Goal: Task Accomplishment & Management: Manage account settings

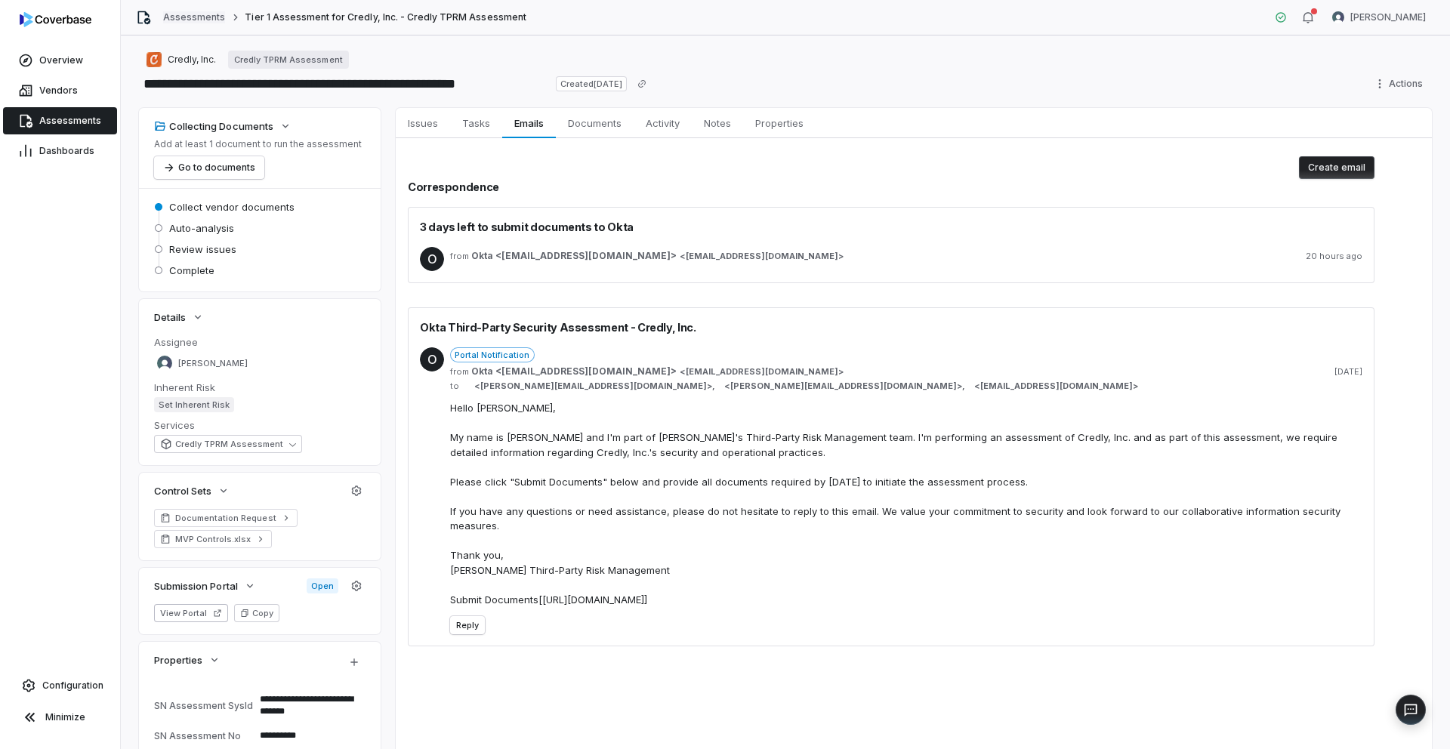
click at [208, 20] on link "Assessments" at bounding box center [194, 17] width 62 height 12
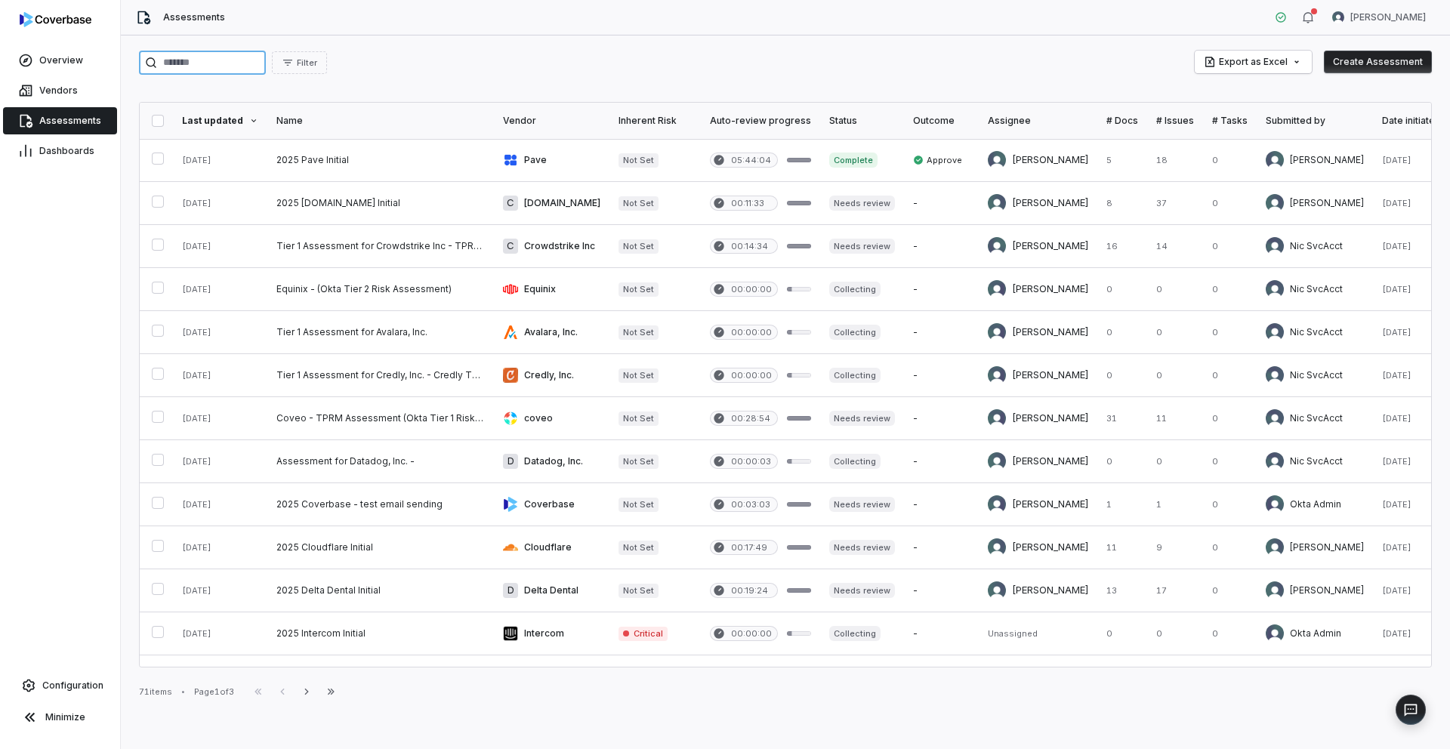
click at [251, 63] on input "search" at bounding box center [202, 63] width 127 height 24
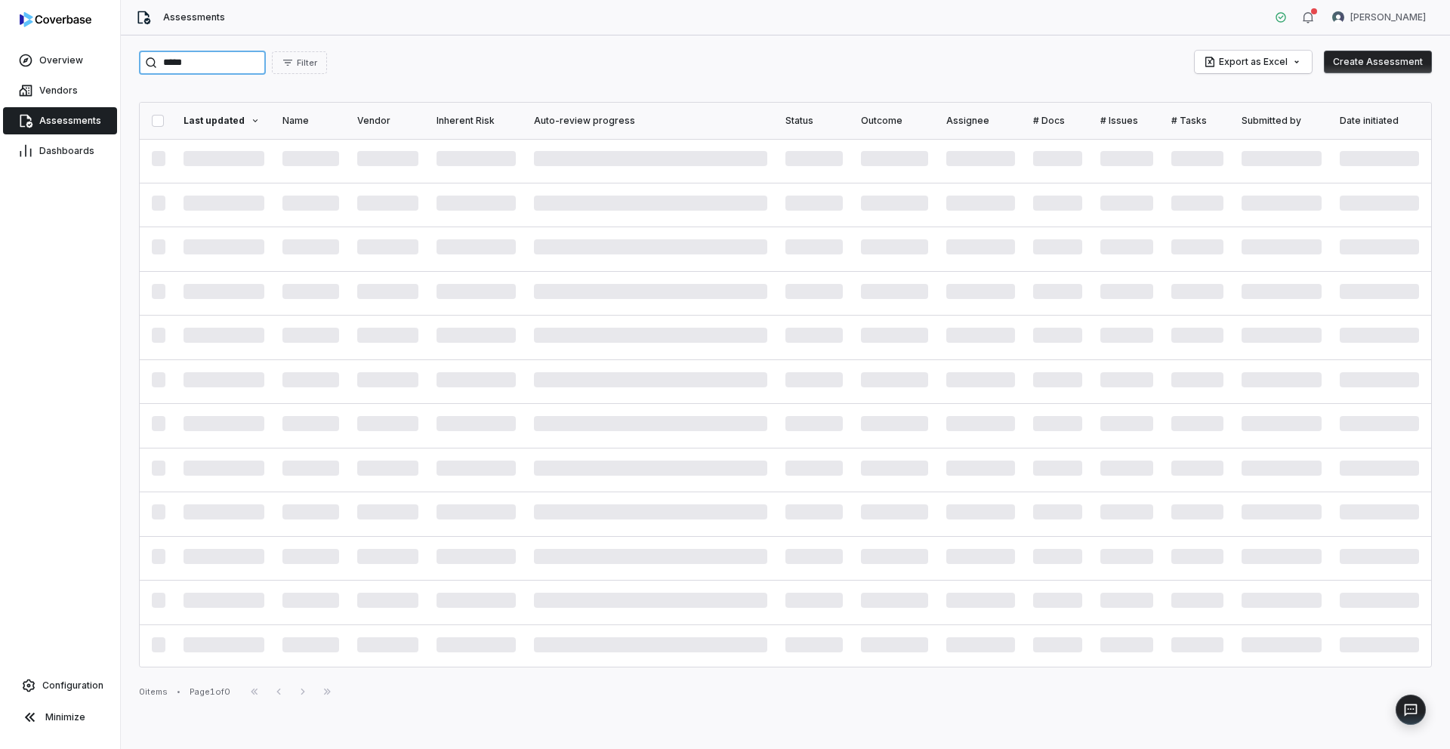
type input "*****"
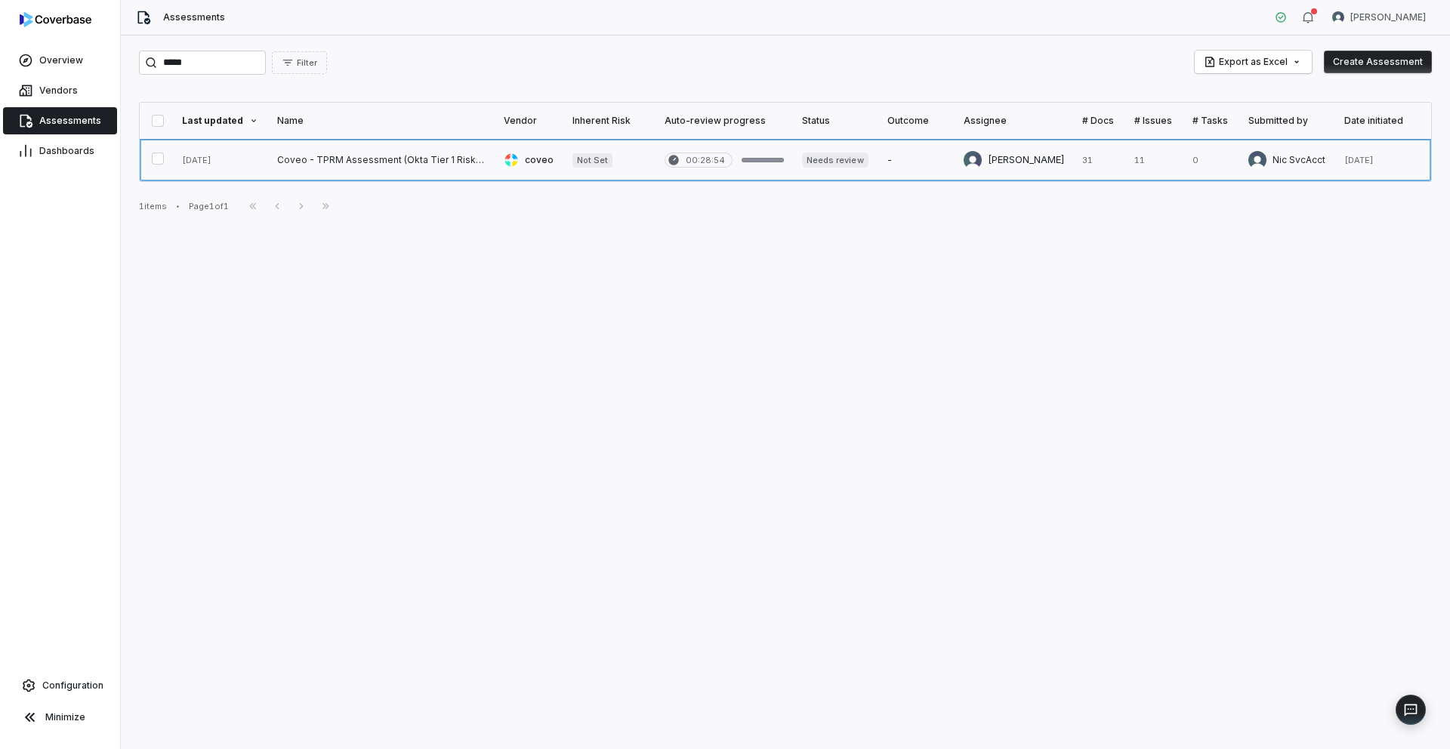
click at [339, 162] on link at bounding box center [381, 160] width 227 height 42
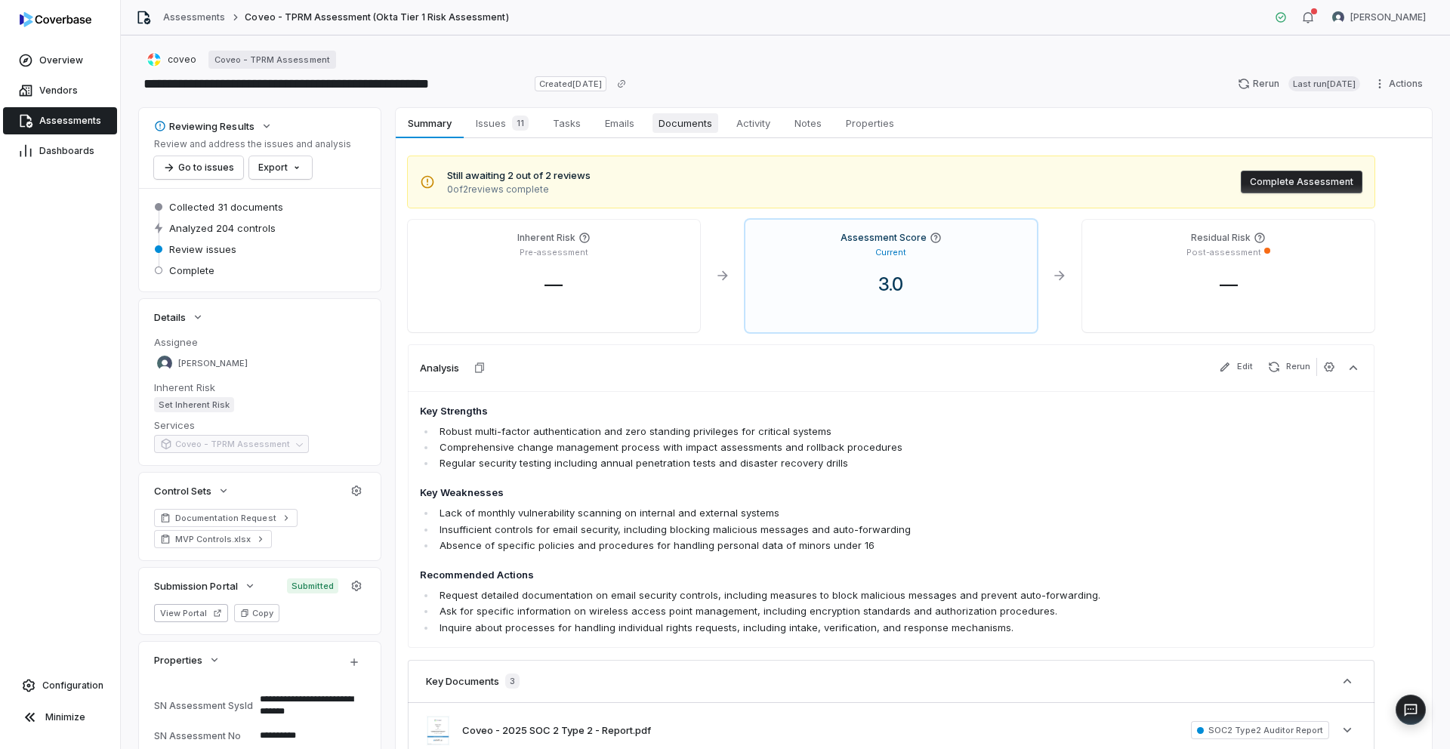
click at [695, 111] on link "Documents Documents" at bounding box center [685, 123] width 78 height 30
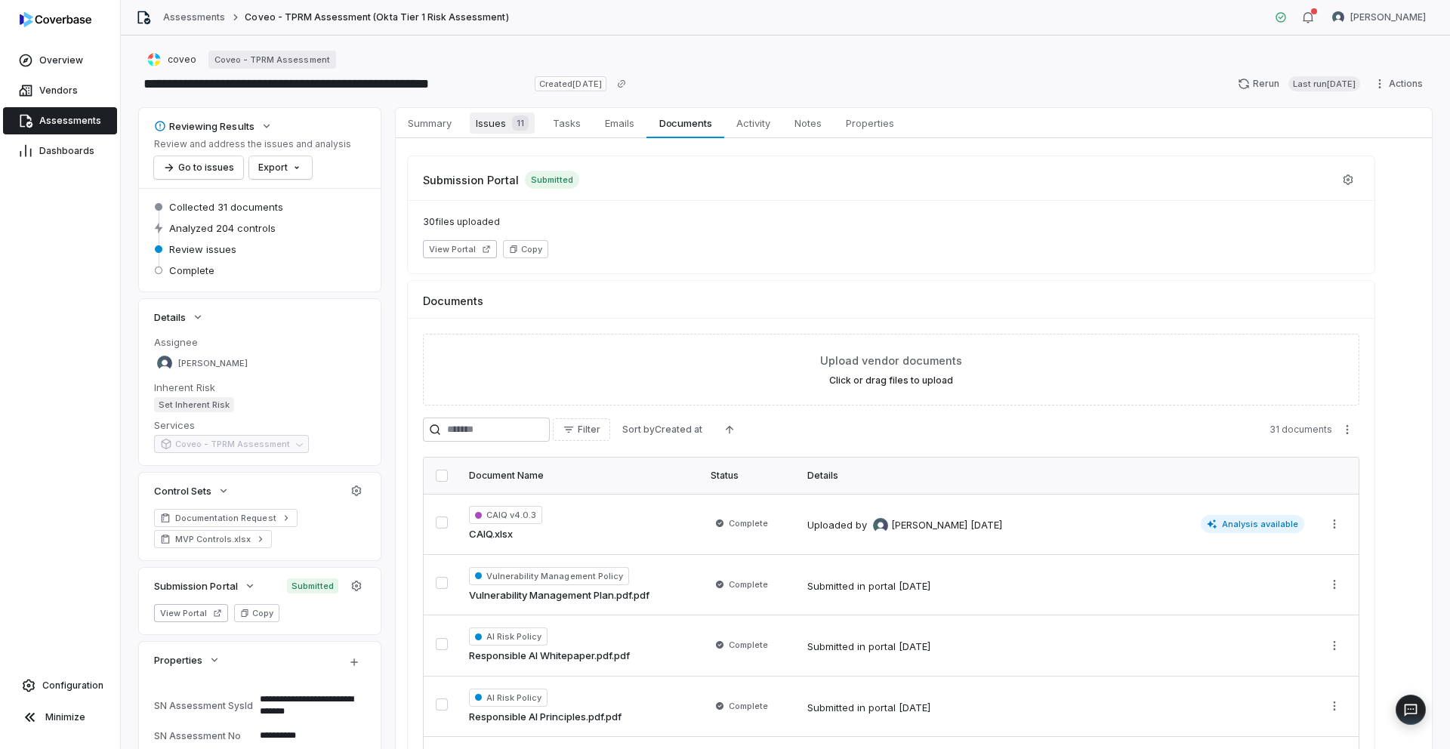
click at [494, 127] on span "Issues 11" at bounding box center [502, 123] width 65 height 21
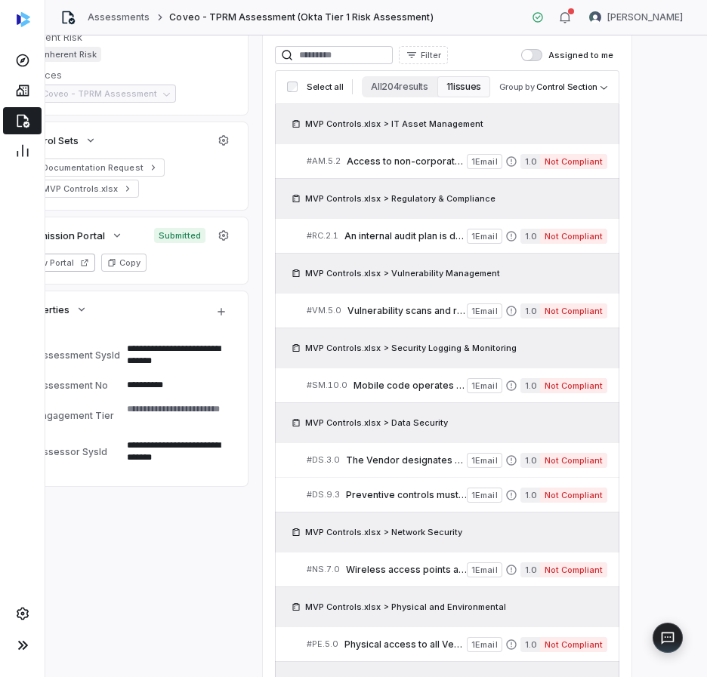
scroll to position [350, 104]
click at [344, 236] on span "An internal audit plan is developed based on an enterprise-wide risk assessment…" at bounding box center [405, 236] width 122 height 12
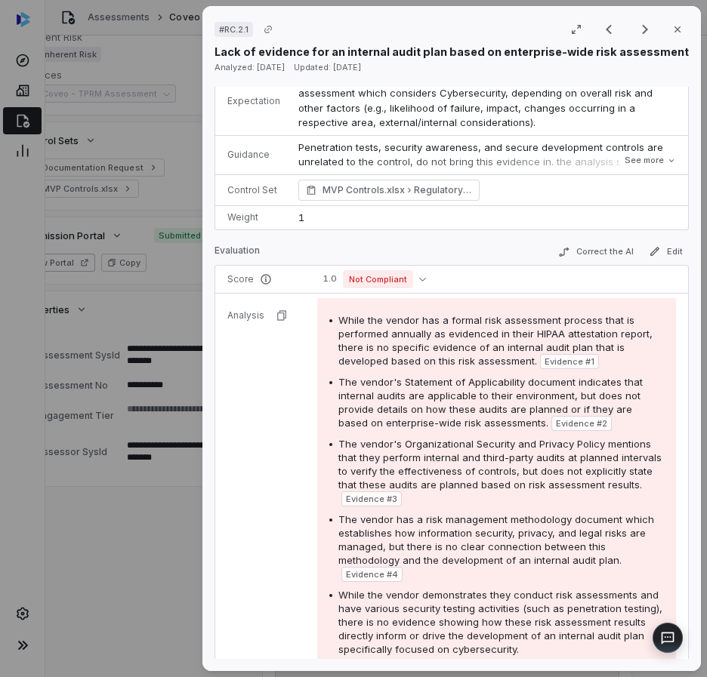
scroll to position [115, 0]
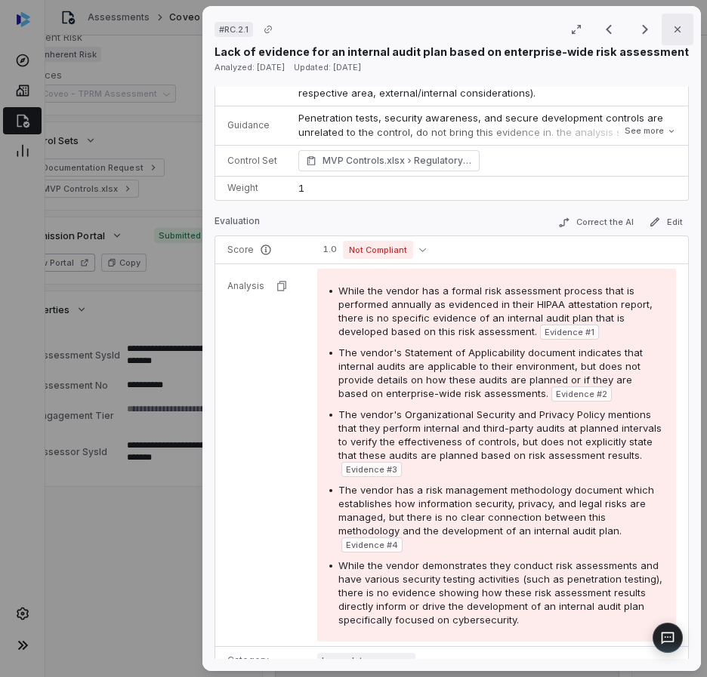
click at [671, 34] on icon "button" at bounding box center [677, 29] width 12 height 12
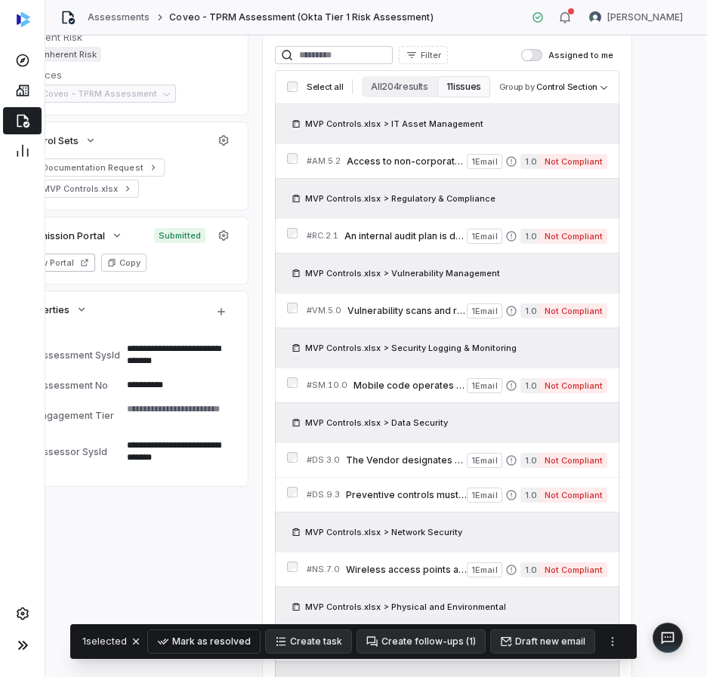
click at [230, 640] on button "Mark as resolved" at bounding box center [204, 642] width 112 height 23
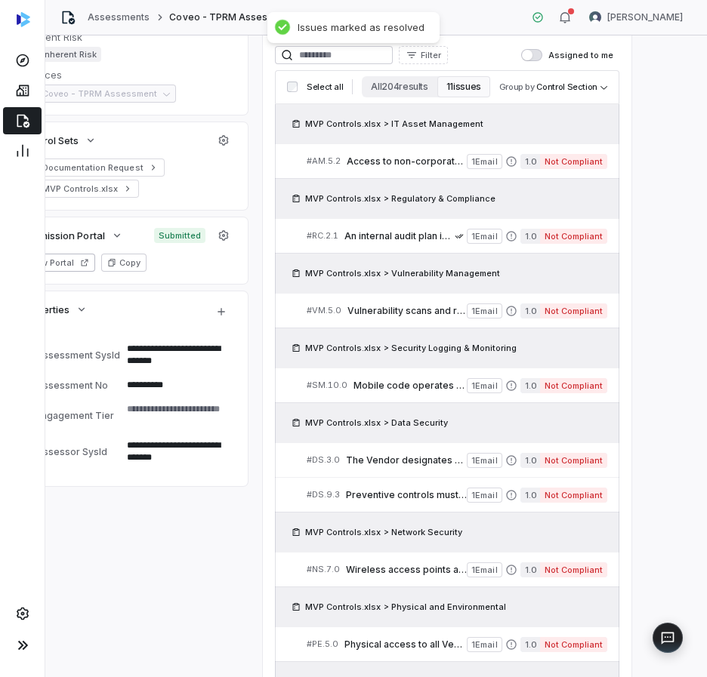
type textarea "*"
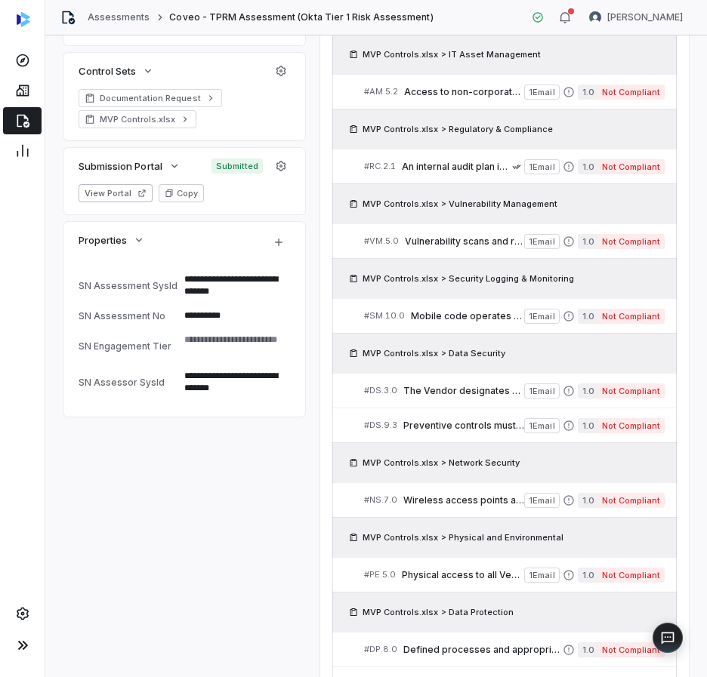
scroll to position [418, 0]
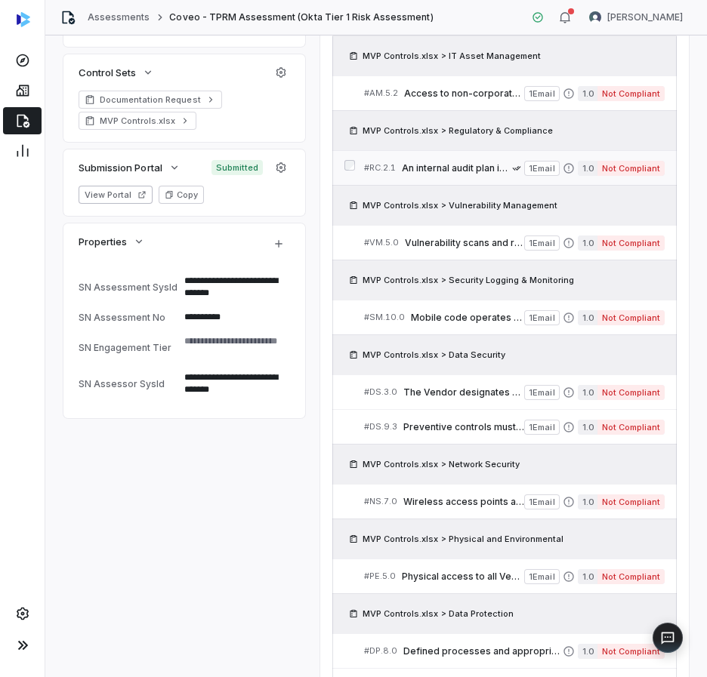
click at [439, 160] on div "# RC.2.1 An internal audit plan is developed based on an enterprise-wide risk a…" at bounding box center [438, 168] width 148 height 16
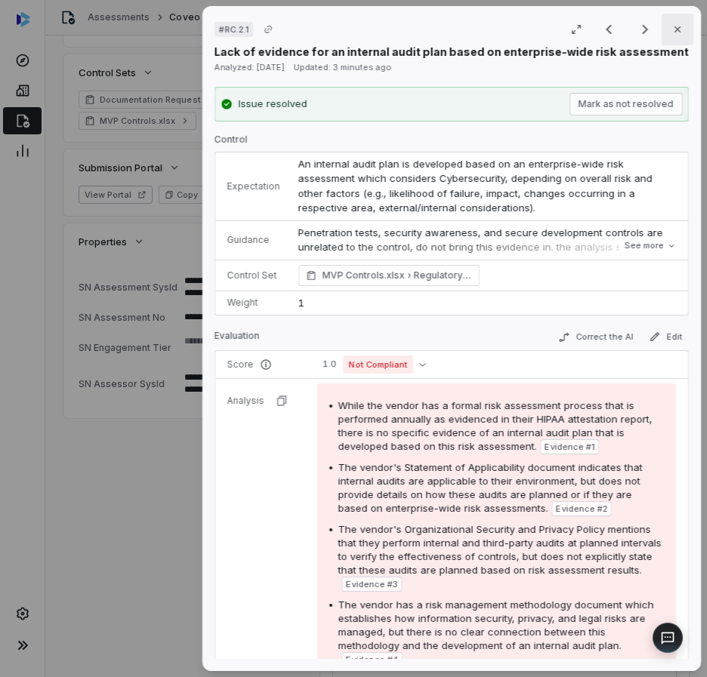
click at [671, 30] on icon "button" at bounding box center [677, 29] width 12 height 12
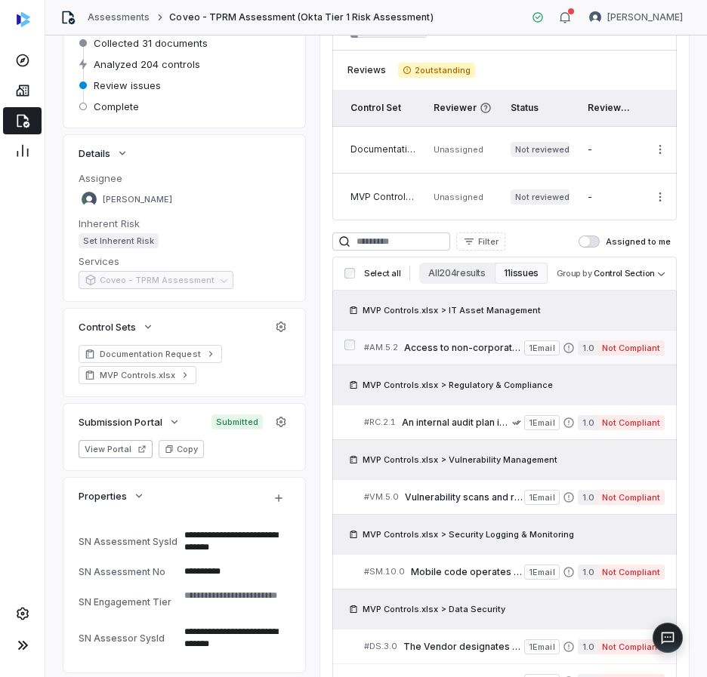
scroll to position [168, 0]
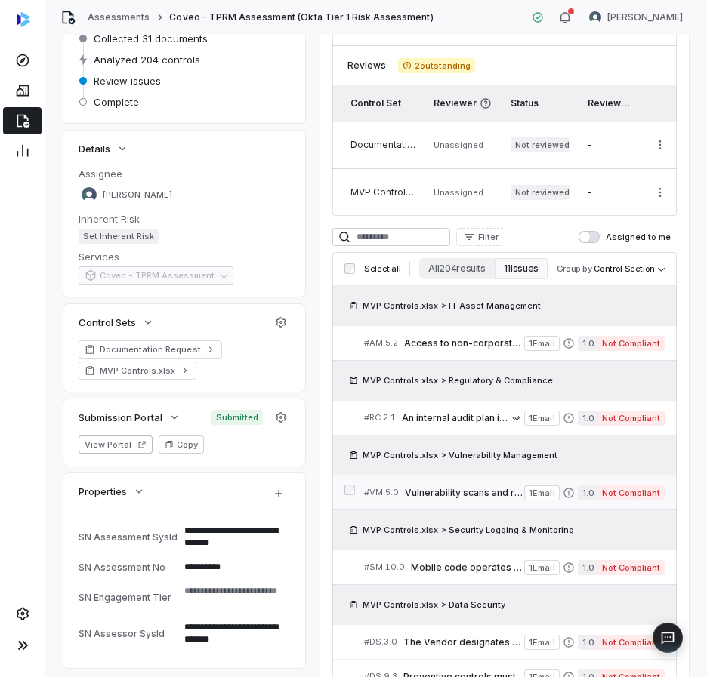
click at [435, 495] on span "Vulnerability scans and rescans are performed by qualified employees/contractor…" at bounding box center [464, 493] width 119 height 12
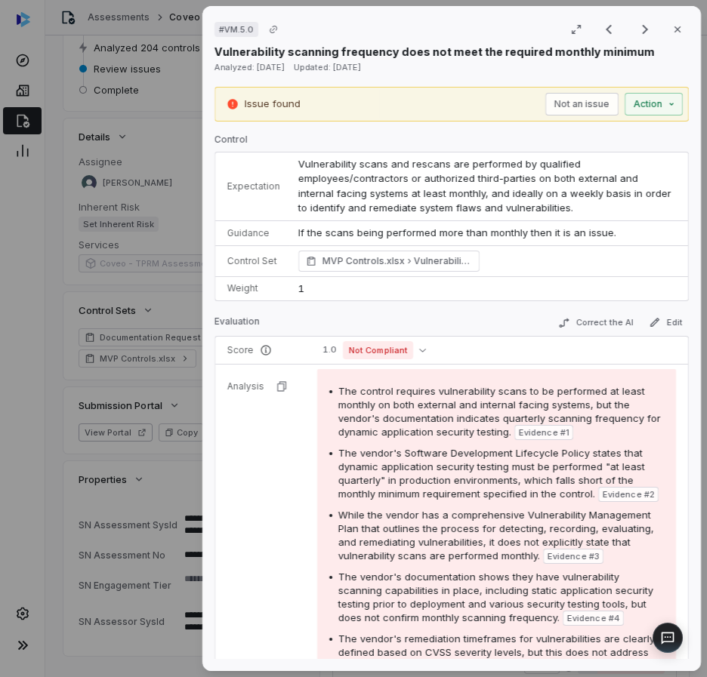
scroll to position [168, 0]
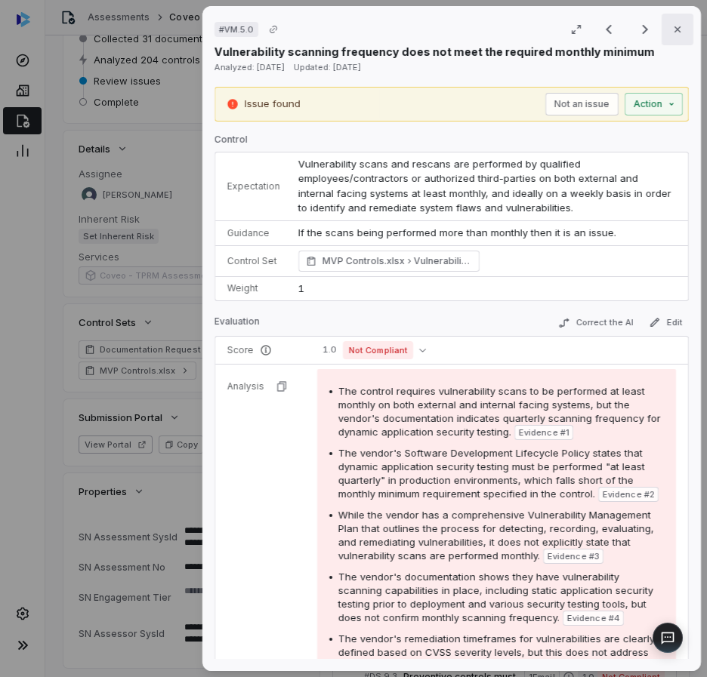
click at [674, 32] on icon "button" at bounding box center [677, 29] width 12 height 12
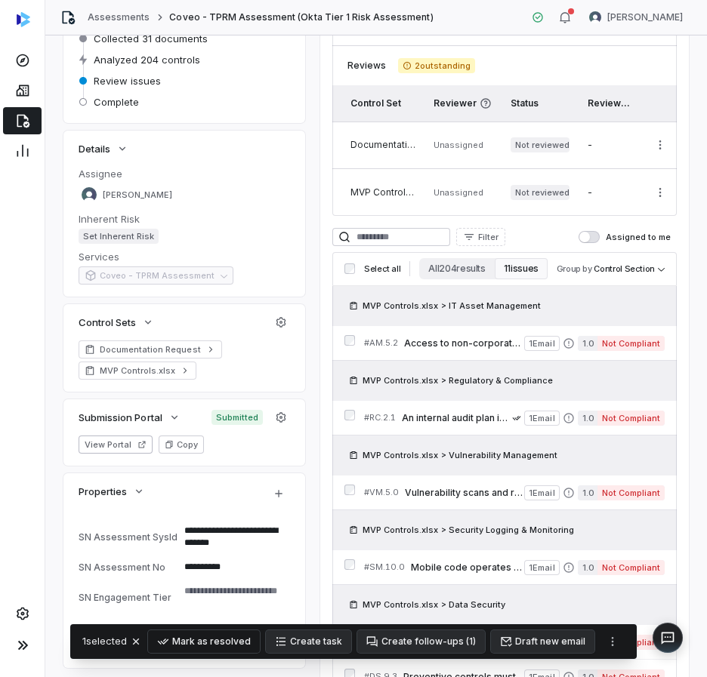
click at [244, 644] on button "Mark as resolved" at bounding box center [204, 642] width 112 height 23
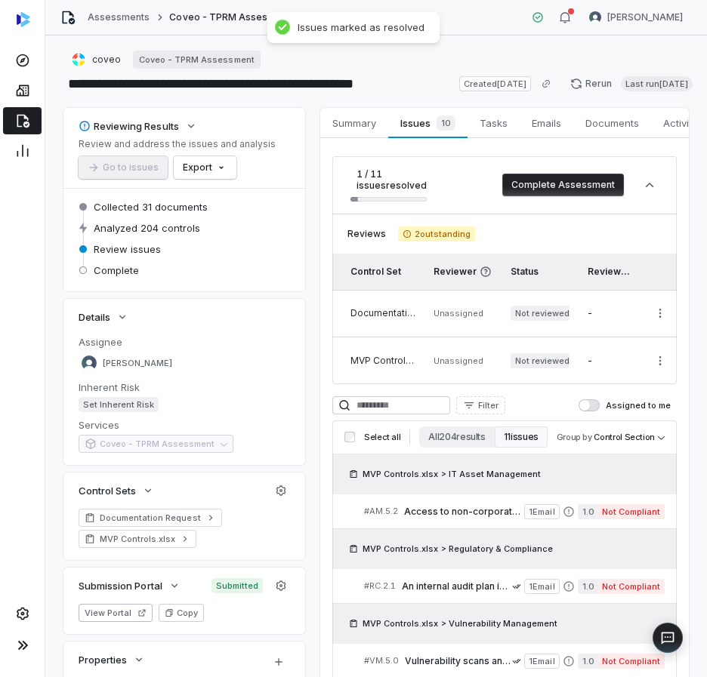
type textarea "*"
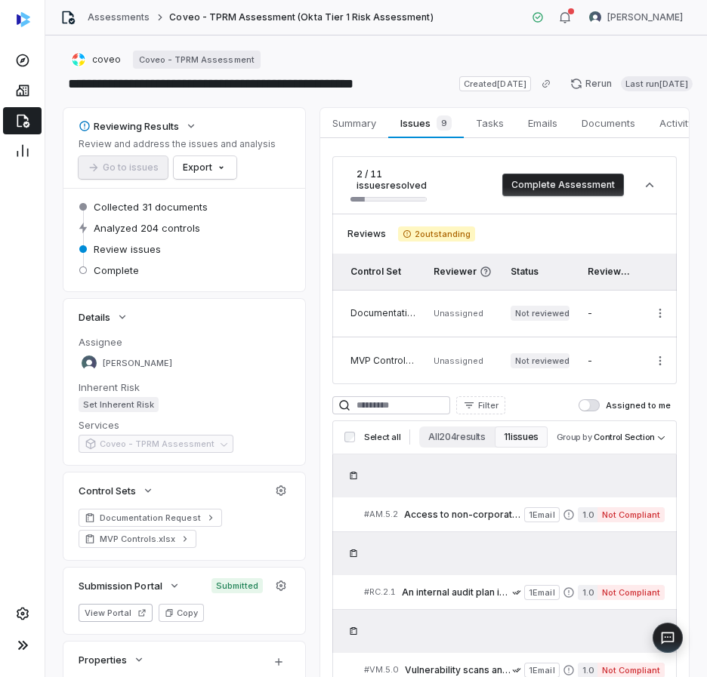
click at [418, 236] on span "2 outstanding" at bounding box center [436, 234] width 77 height 15
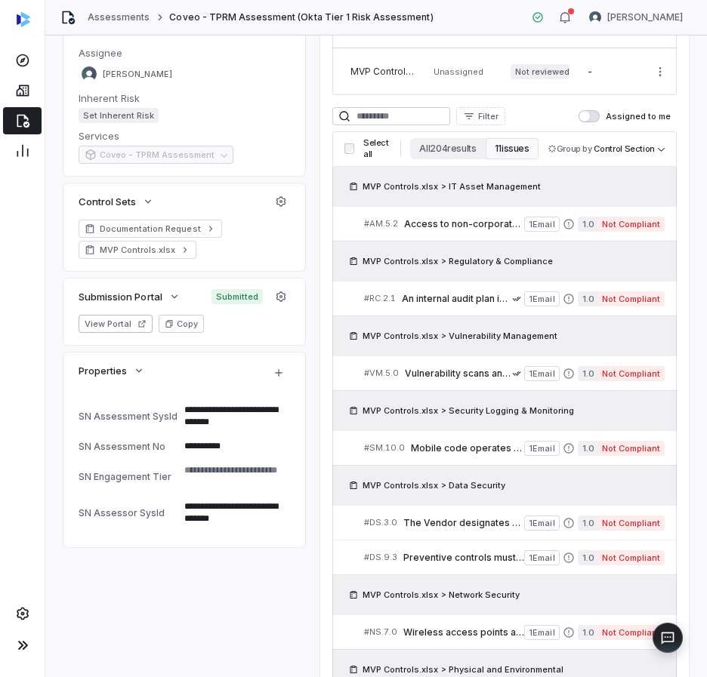
scroll to position [566, 0]
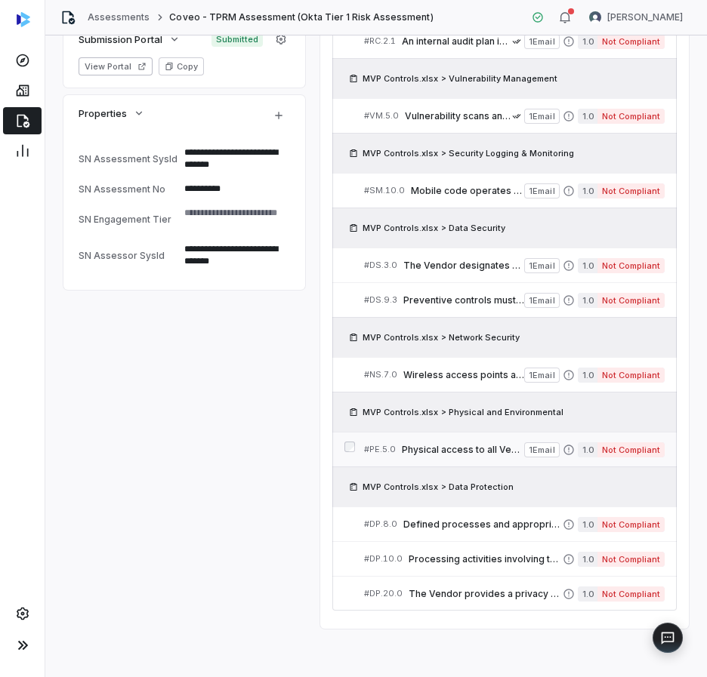
click at [441, 444] on span "Physical access to all Vendor facilities including secure areas is monitored an…" at bounding box center [463, 450] width 122 height 12
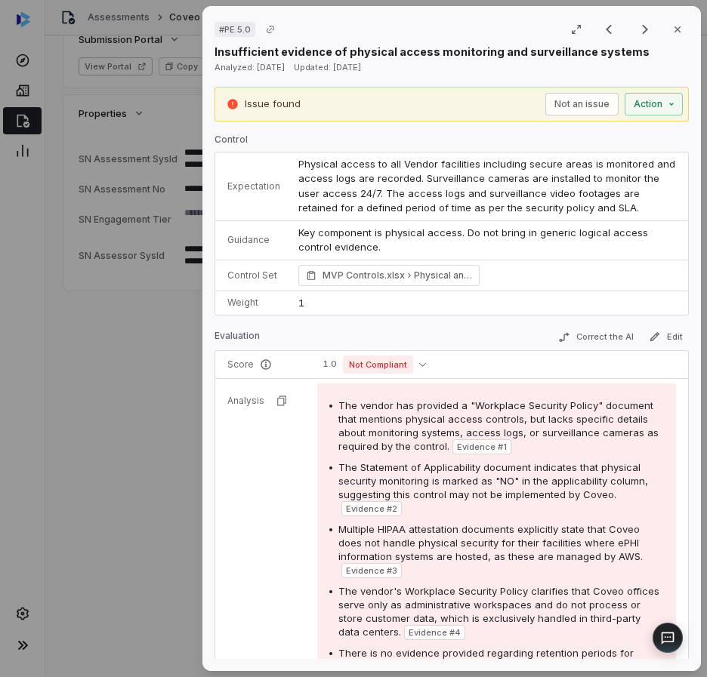
scroll to position [554, 0]
click at [160, 370] on div "# PE.5.0 Result 8 of 11 Close Insufficient evidence of physical access monitori…" at bounding box center [353, 338] width 707 height 677
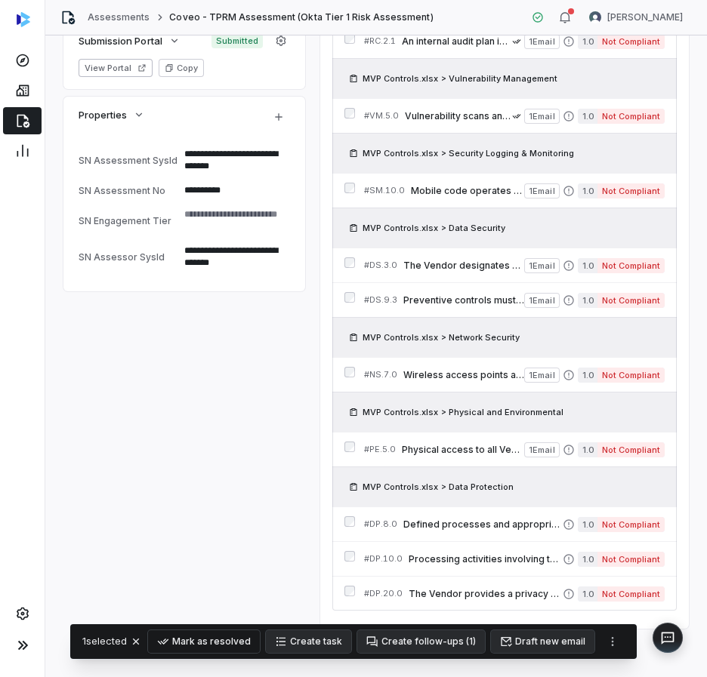
click at [252, 642] on button "Mark as resolved" at bounding box center [204, 642] width 112 height 23
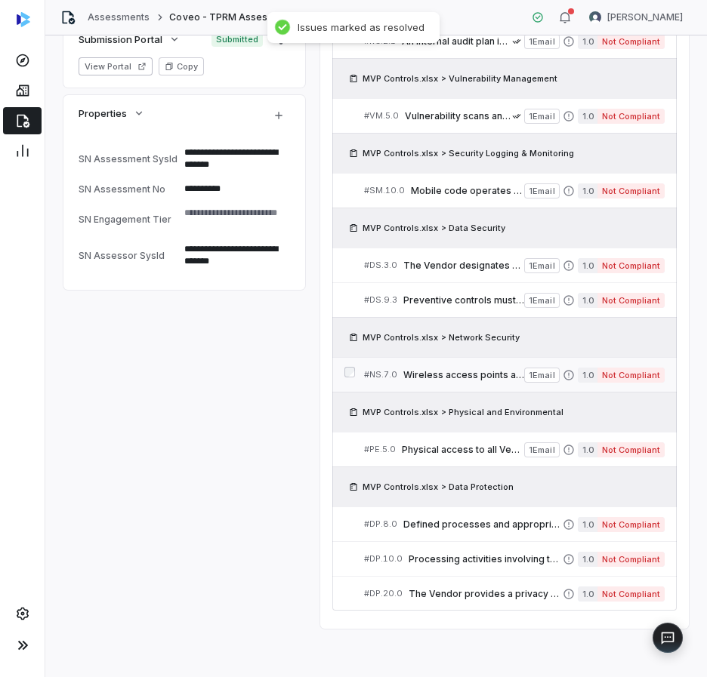
type textarea "*"
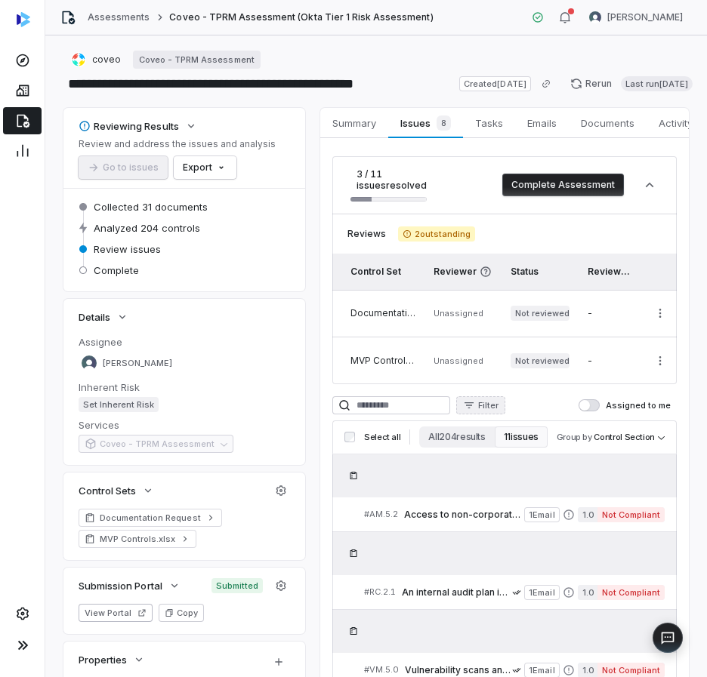
click at [498, 408] on span "Filter" at bounding box center [488, 405] width 20 height 11
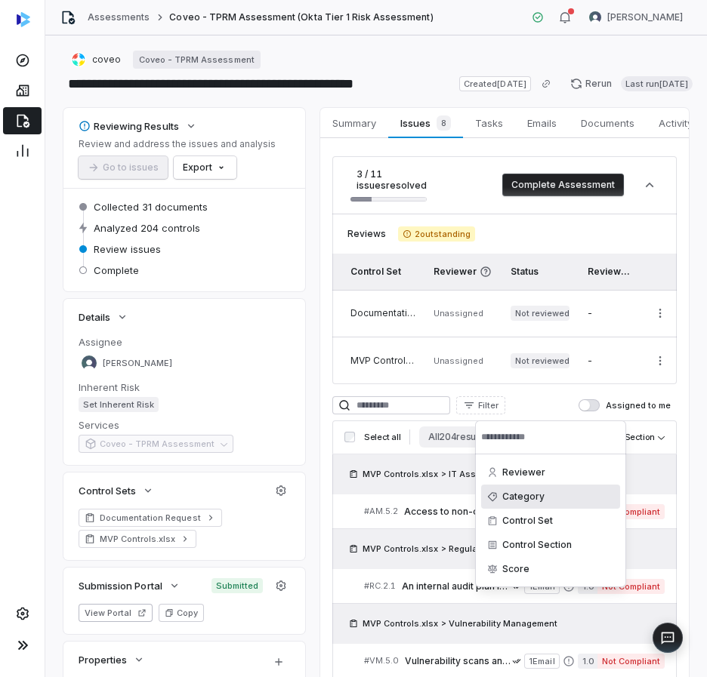
click at [528, 492] on div "Category" at bounding box center [550, 497] width 139 height 24
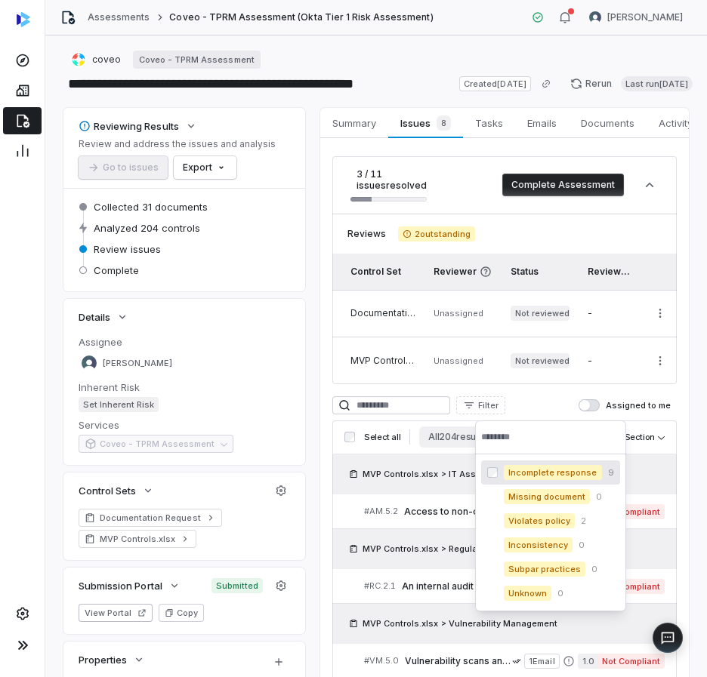
click at [556, 390] on html "**********" at bounding box center [353, 338] width 707 height 677
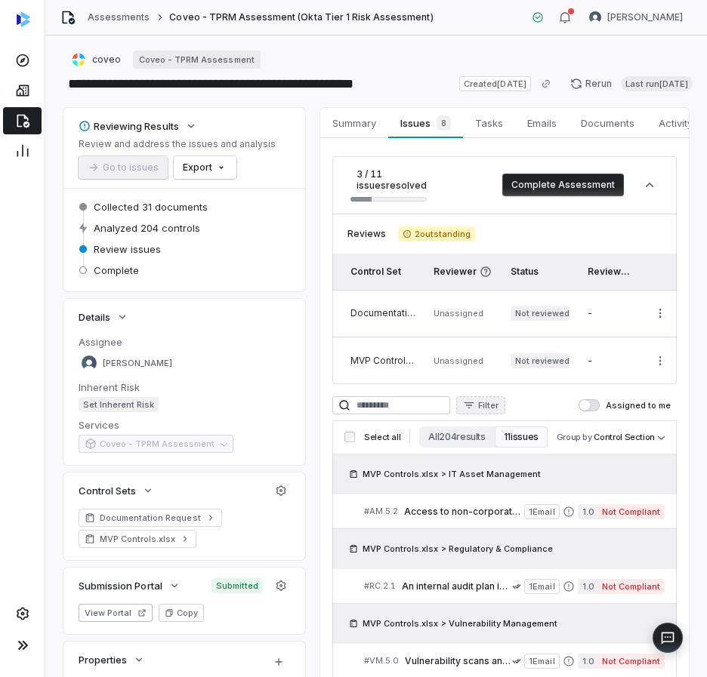
click at [505, 414] on button "Filter" at bounding box center [480, 405] width 49 height 18
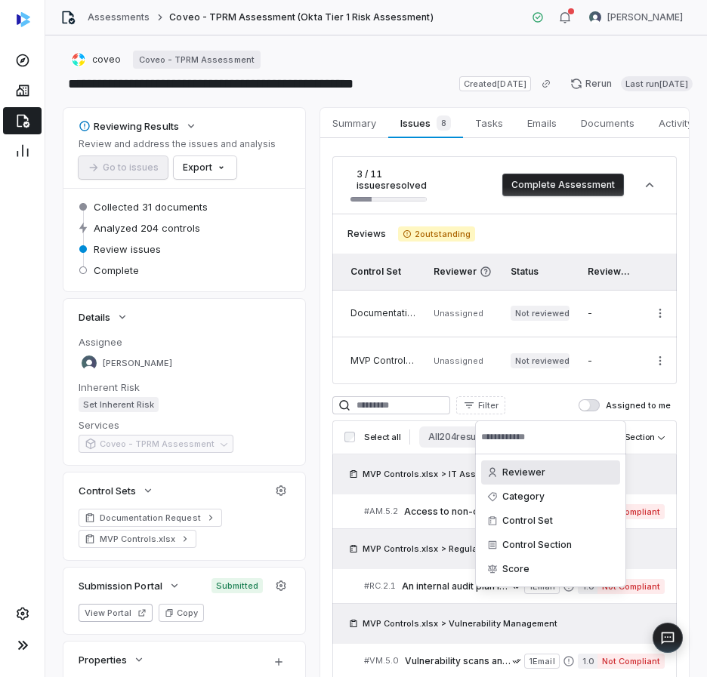
click at [538, 406] on html "**********" at bounding box center [353, 338] width 707 height 677
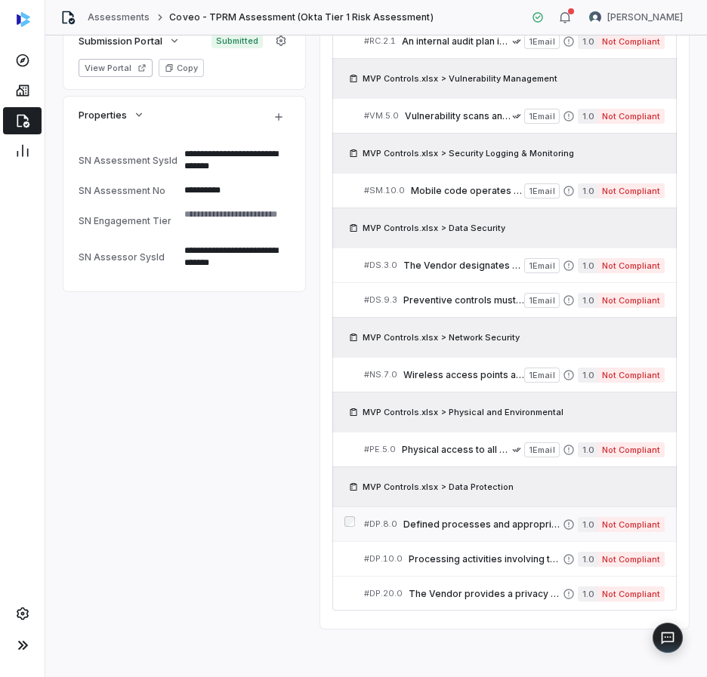
scroll to position [554, 0]
click at [469, 369] on span "Wireless access points are securely managed and are configured to include stron…" at bounding box center [463, 375] width 121 height 12
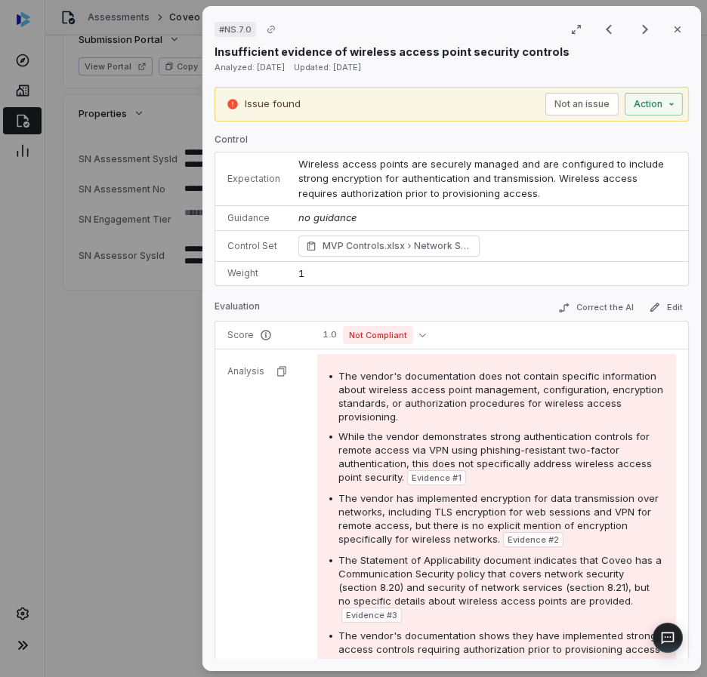
click at [88, 394] on div "# NS.7.0 Result 7 of 11 Close Insufficient evidence of wireless access point se…" at bounding box center [353, 338] width 707 height 677
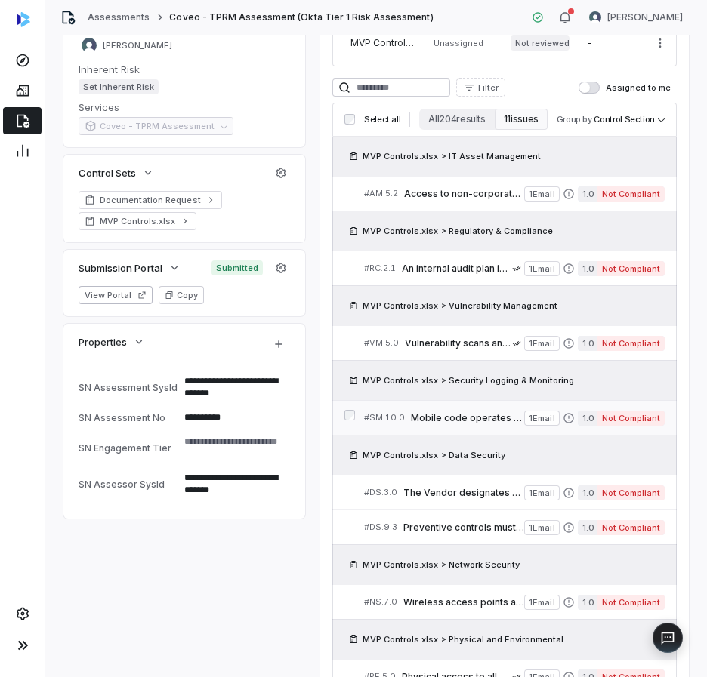
scroll to position [311, 0]
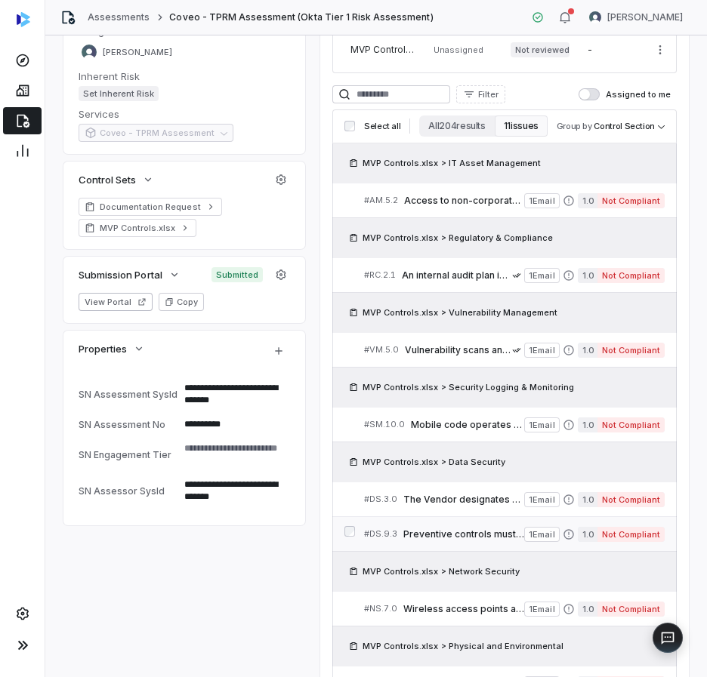
click at [460, 536] on span "Preventive controls must block malicious messages and attachments as well as pr…" at bounding box center [463, 535] width 121 height 12
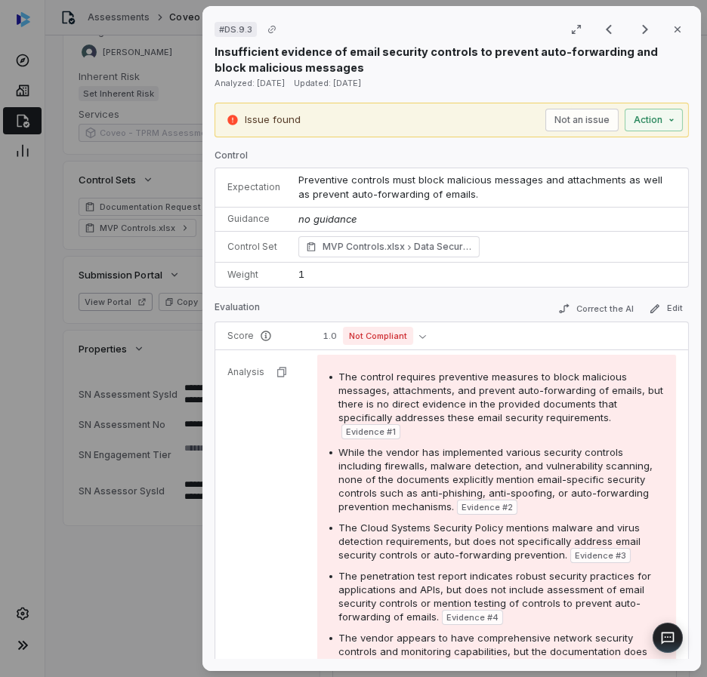
click at [112, 626] on div "# DS.9.3 Result 6 of 11 Close Insufficient evidence of email security controls …" at bounding box center [353, 338] width 707 height 677
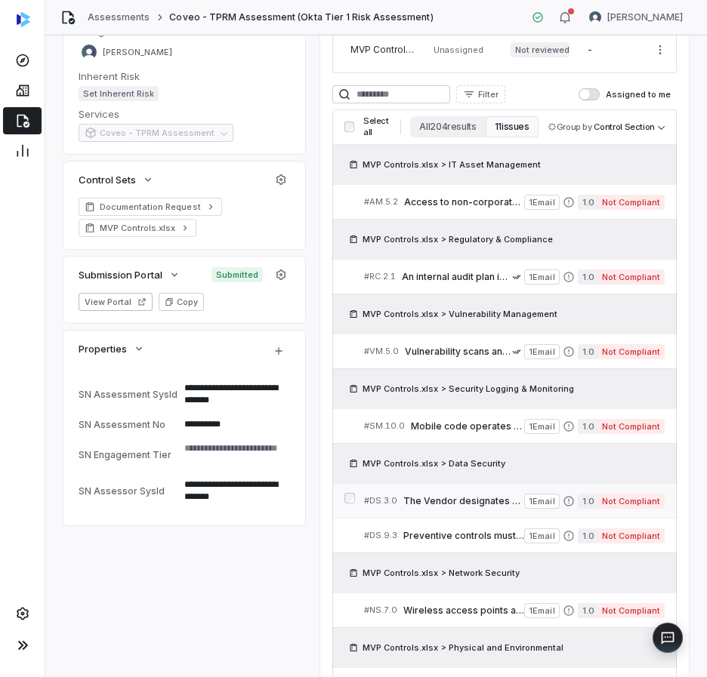
click at [468, 507] on span "The Vendor designates authorized individuals to post information onto vendor-ow…" at bounding box center [463, 501] width 121 height 12
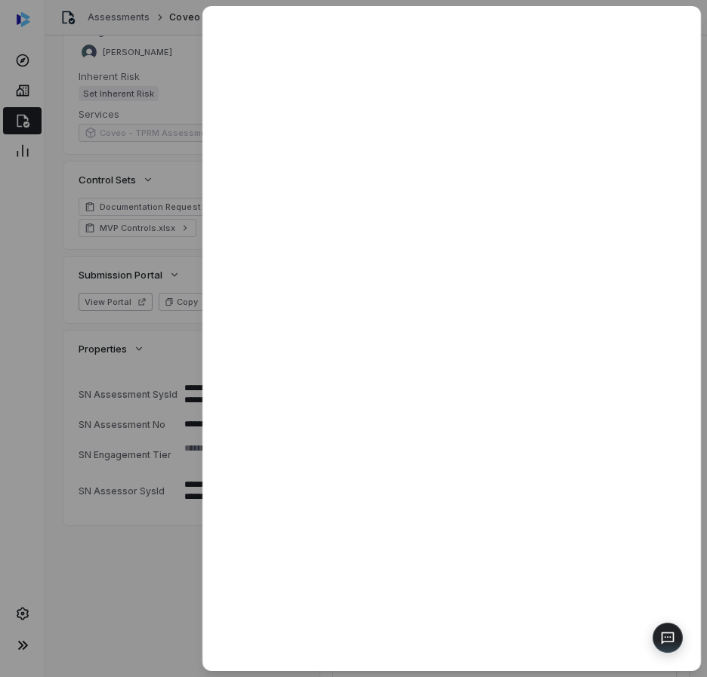
click at [127, 563] on div at bounding box center [353, 338] width 707 height 677
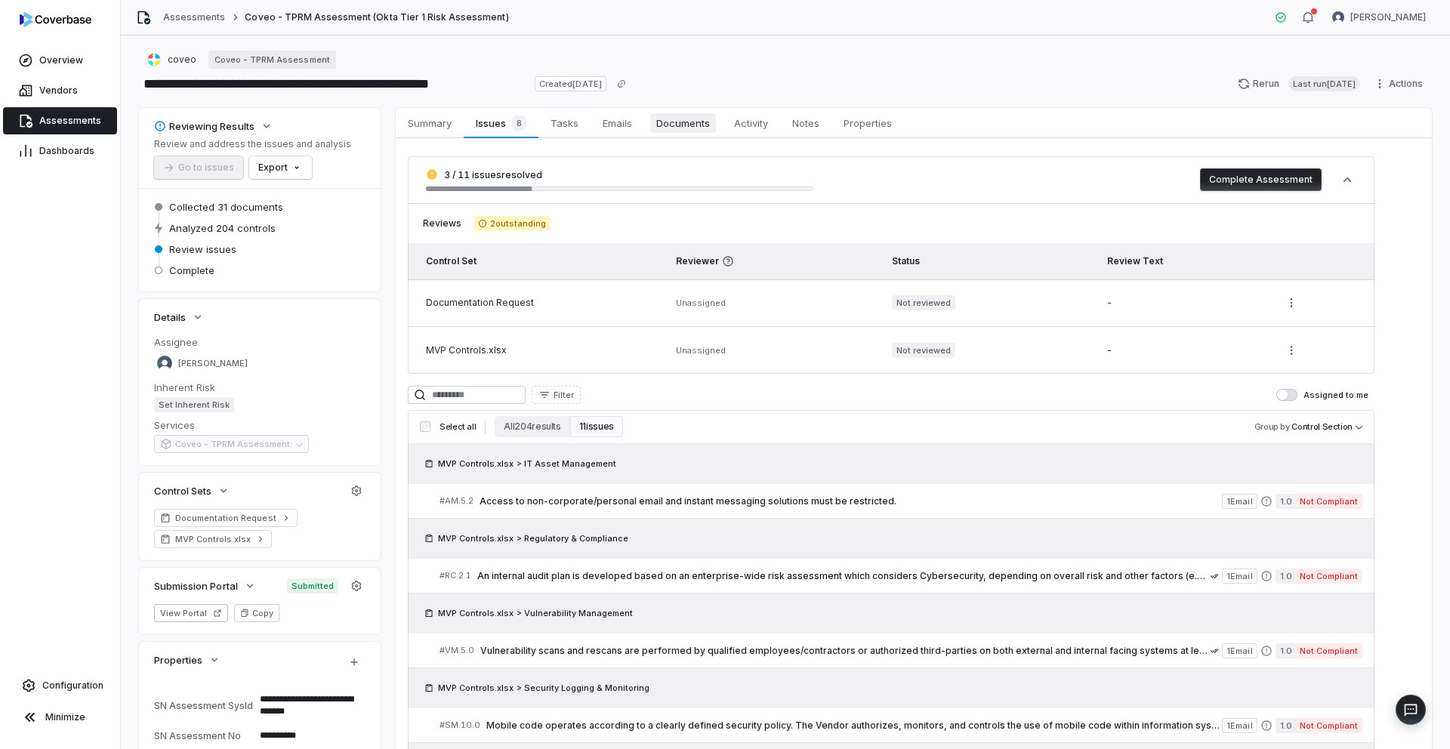
click at [686, 124] on span "Documents" at bounding box center [683, 123] width 66 height 20
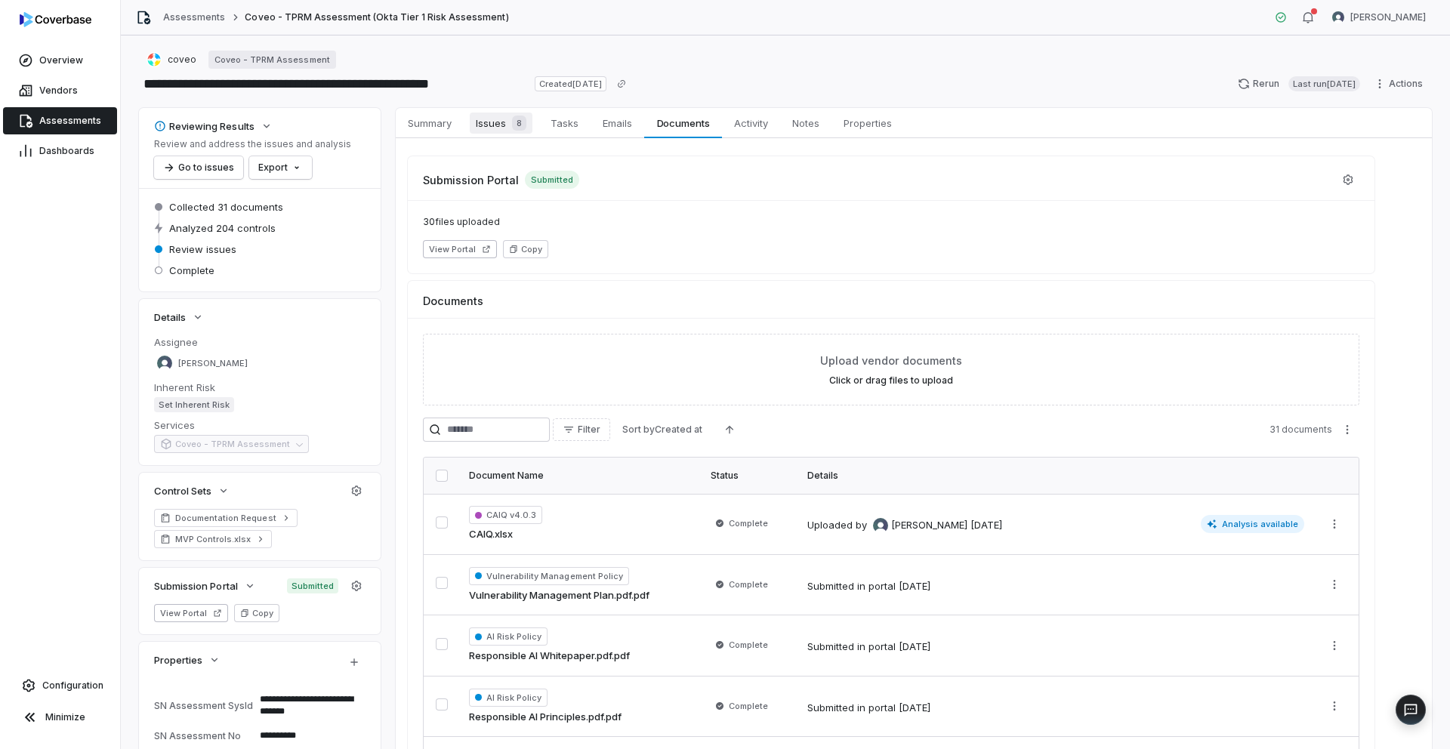
click at [494, 124] on span "Issues 8" at bounding box center [501, 123] width 63 height 21
type textarea "*"
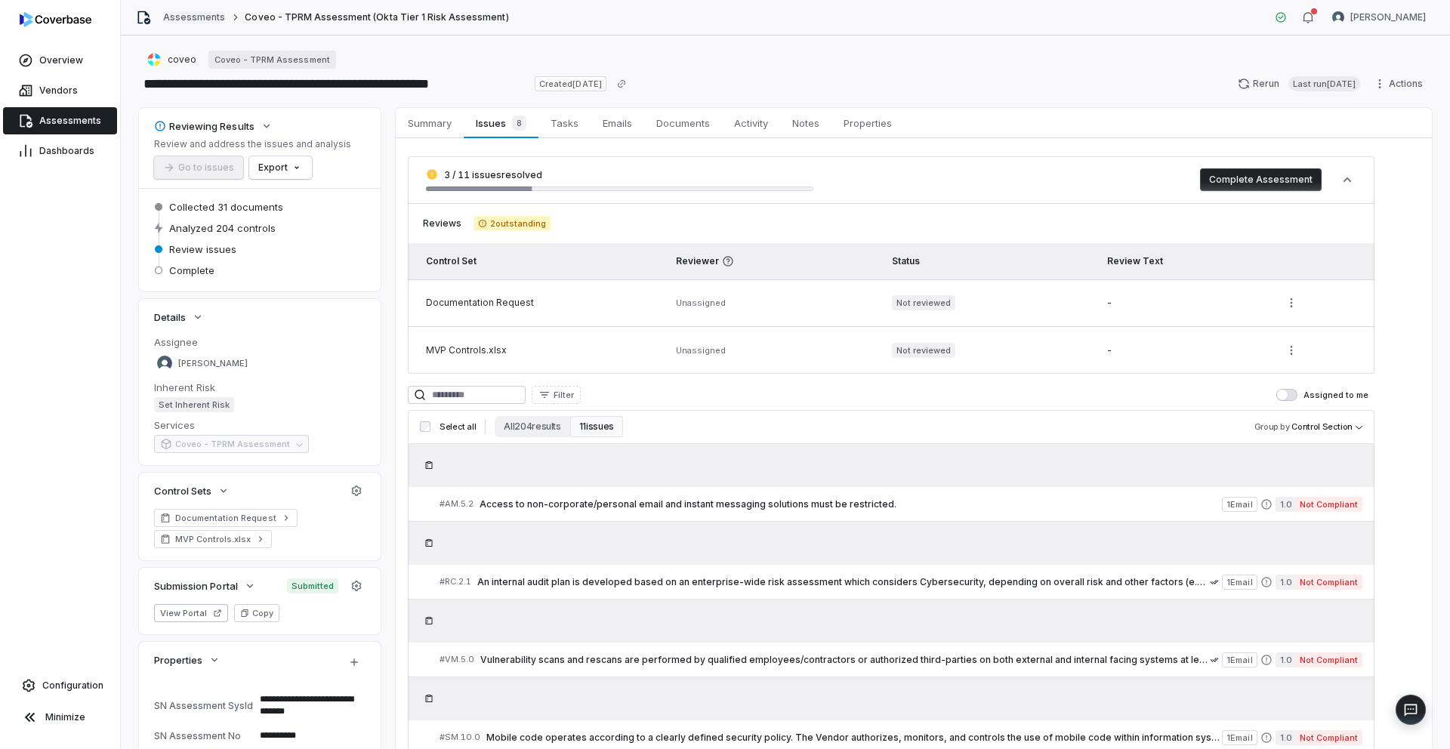
click at [198, 22] on link "Assessments" at bounding box center [194, 17] width 62 height 12
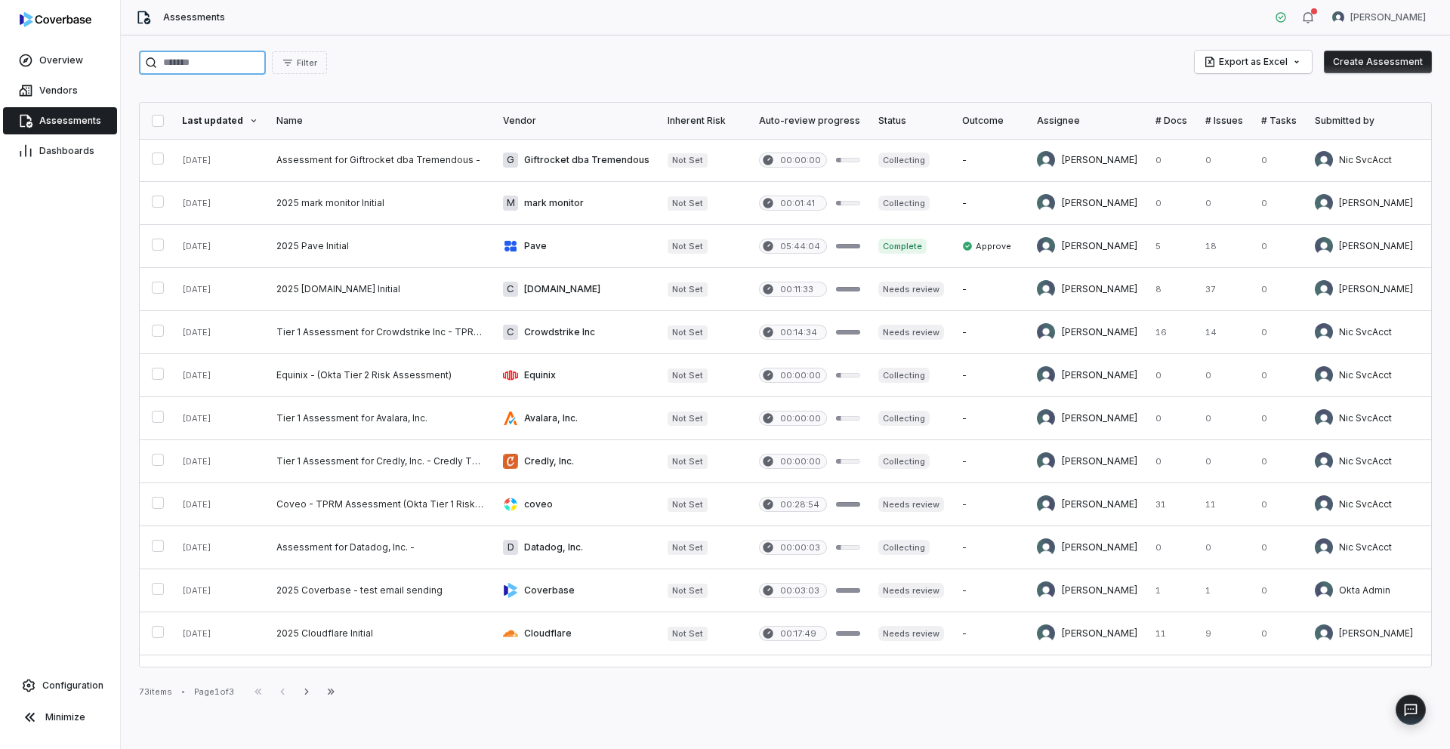
click at [185, 62] on input "search" at bounding box center [202, 63] width 127 height 24
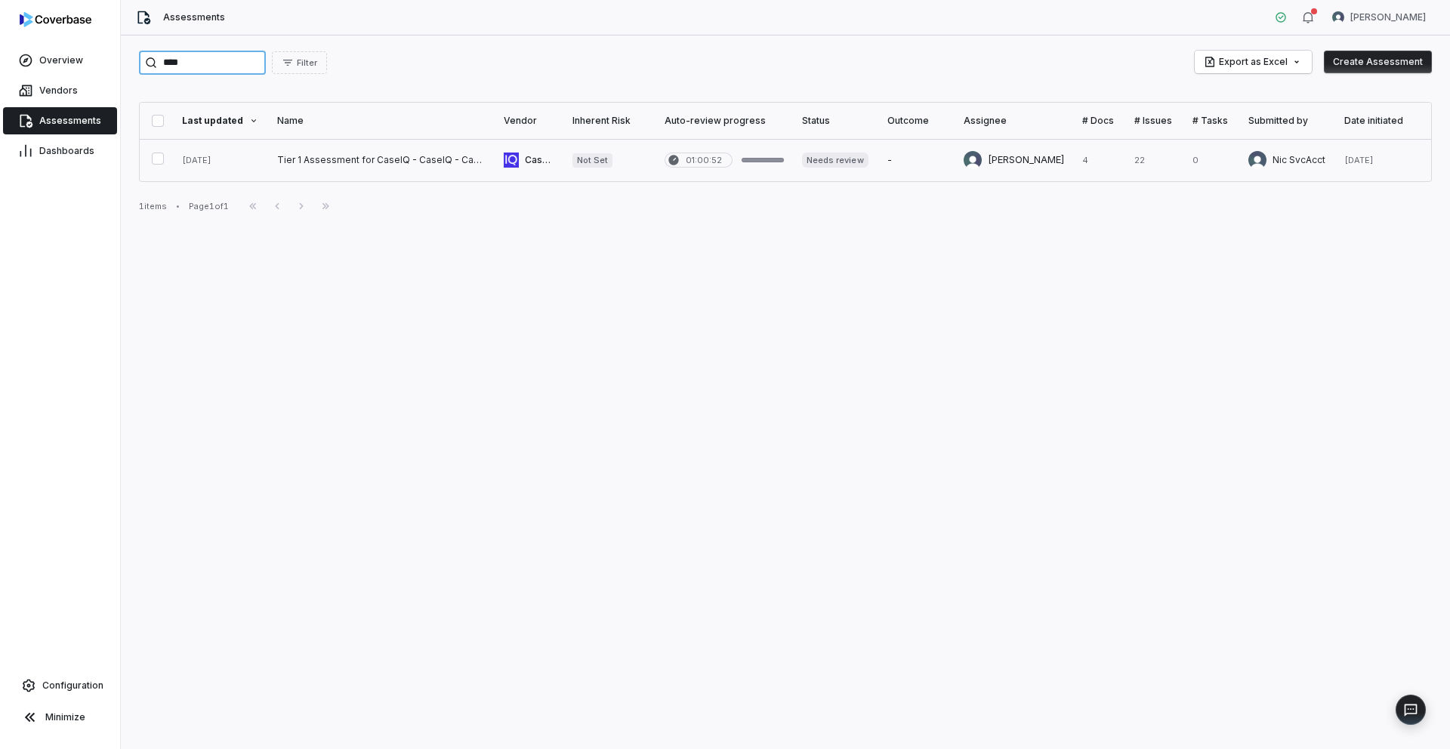
type input "****"
click at [396, 163] on link at bounding box center [381, 160] width 227 height 42
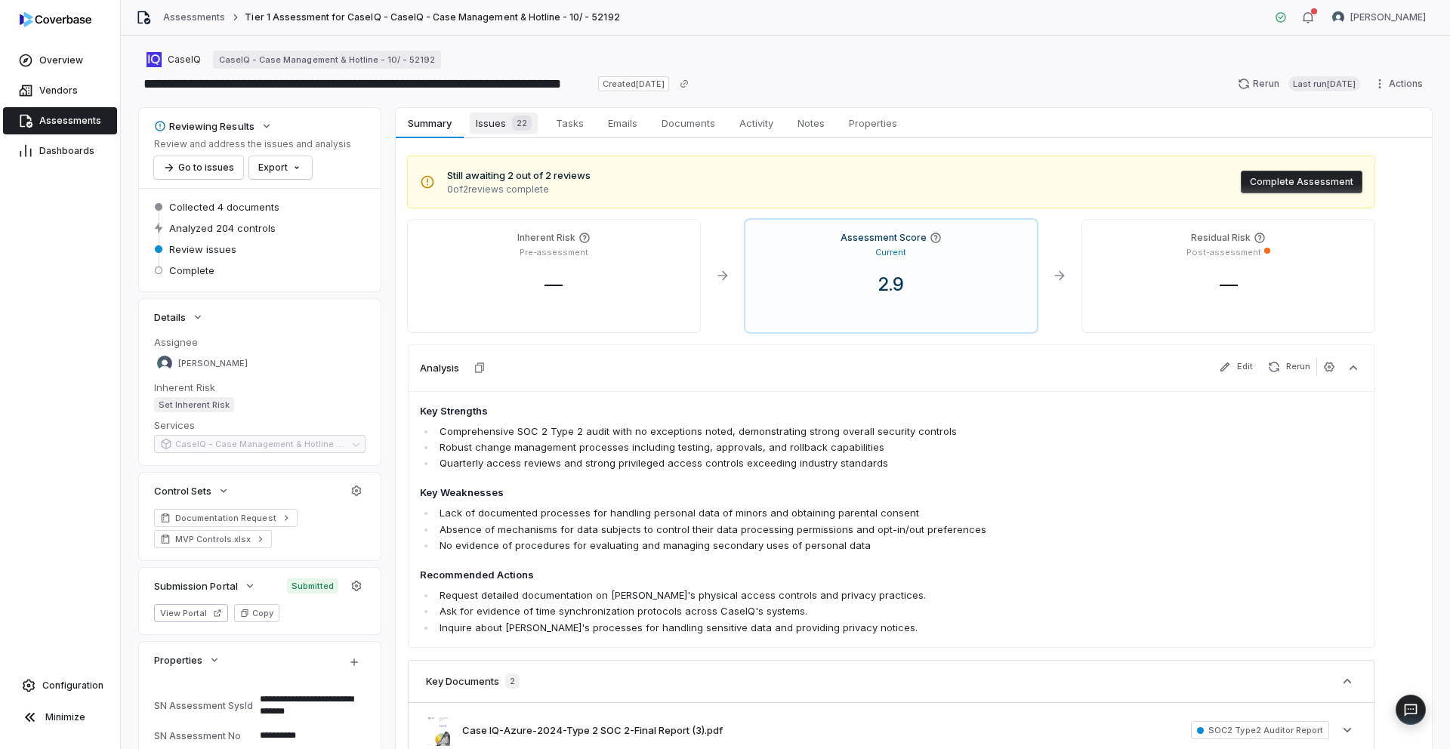
click at [495, 132] on span "Issues 22" at bounding box center [504, 123] width 68 height 21
type textarea "*"
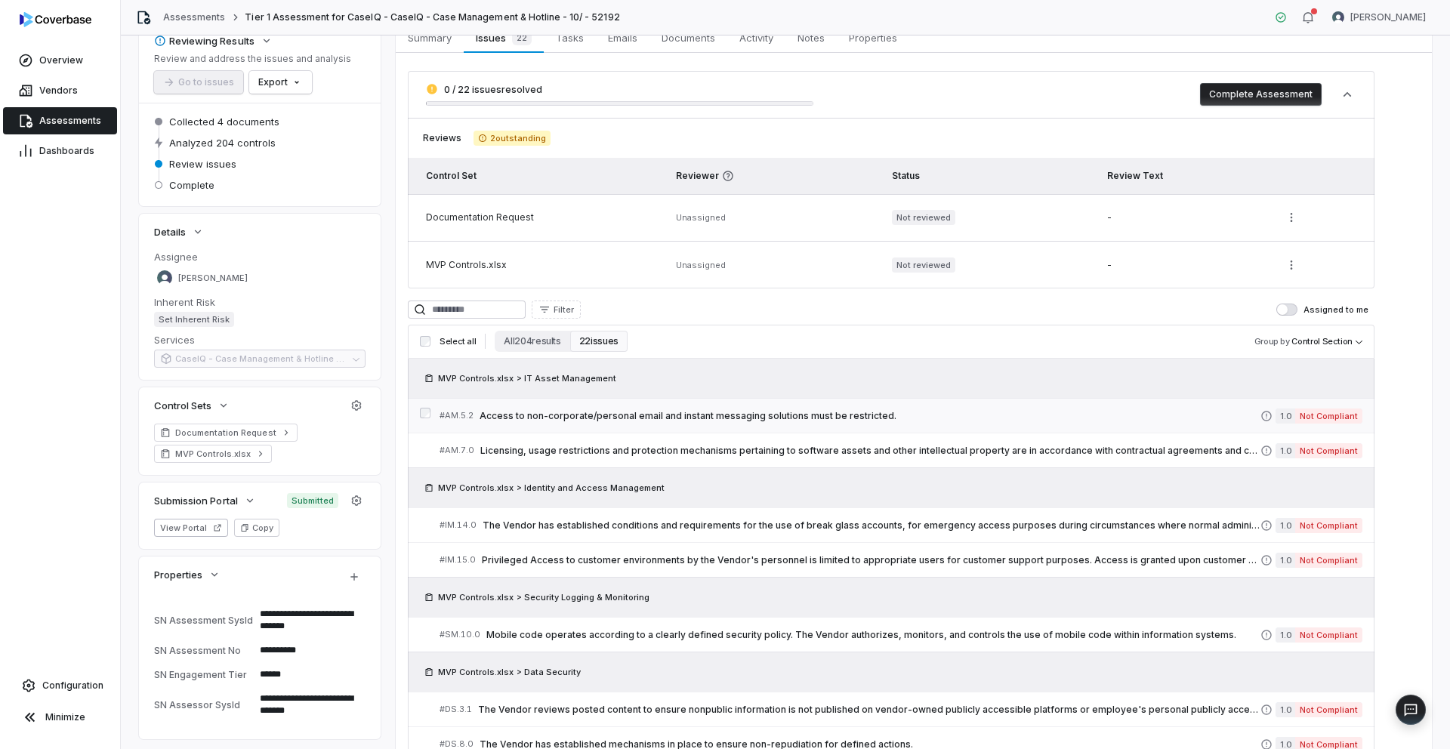
scroll to position [97, 0]
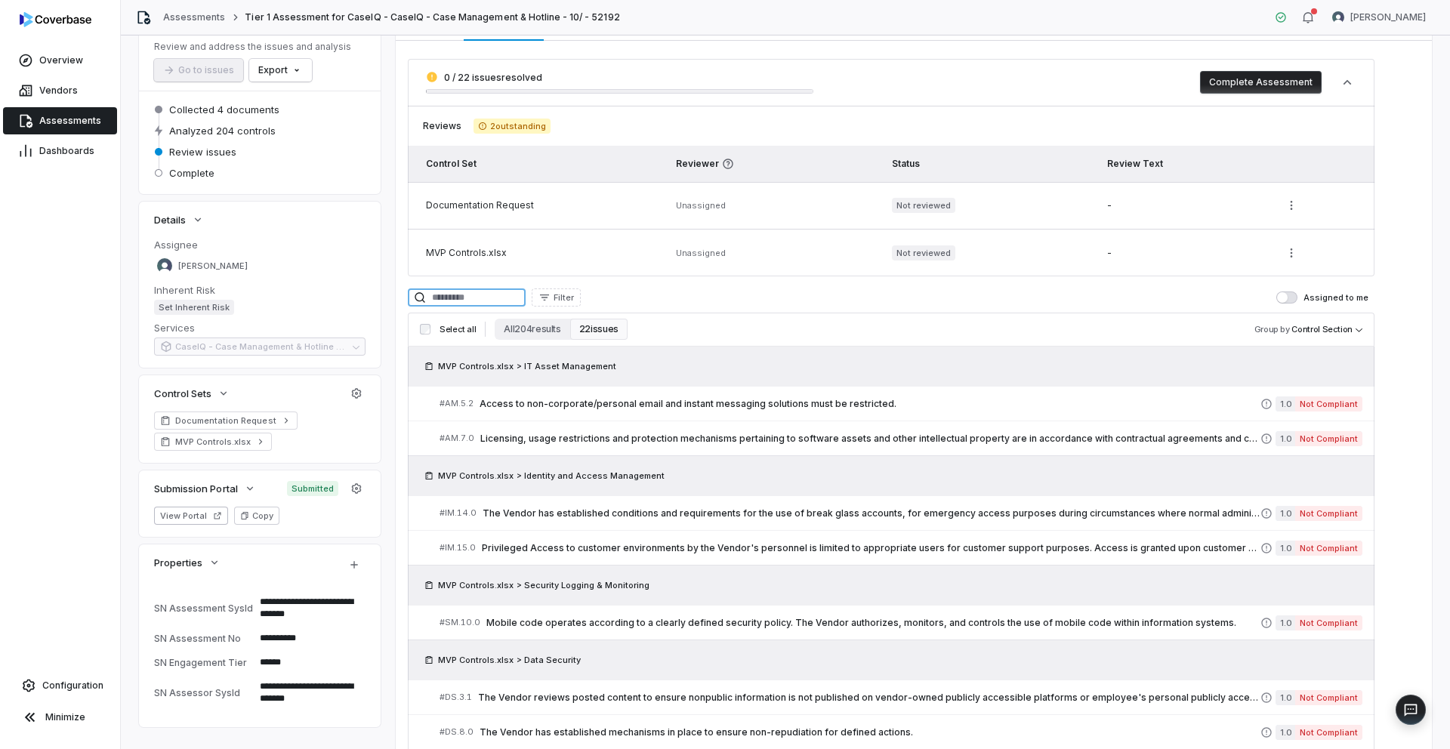
click at [480, 297] on input at bounding box center [467, 297] width 118 height 18
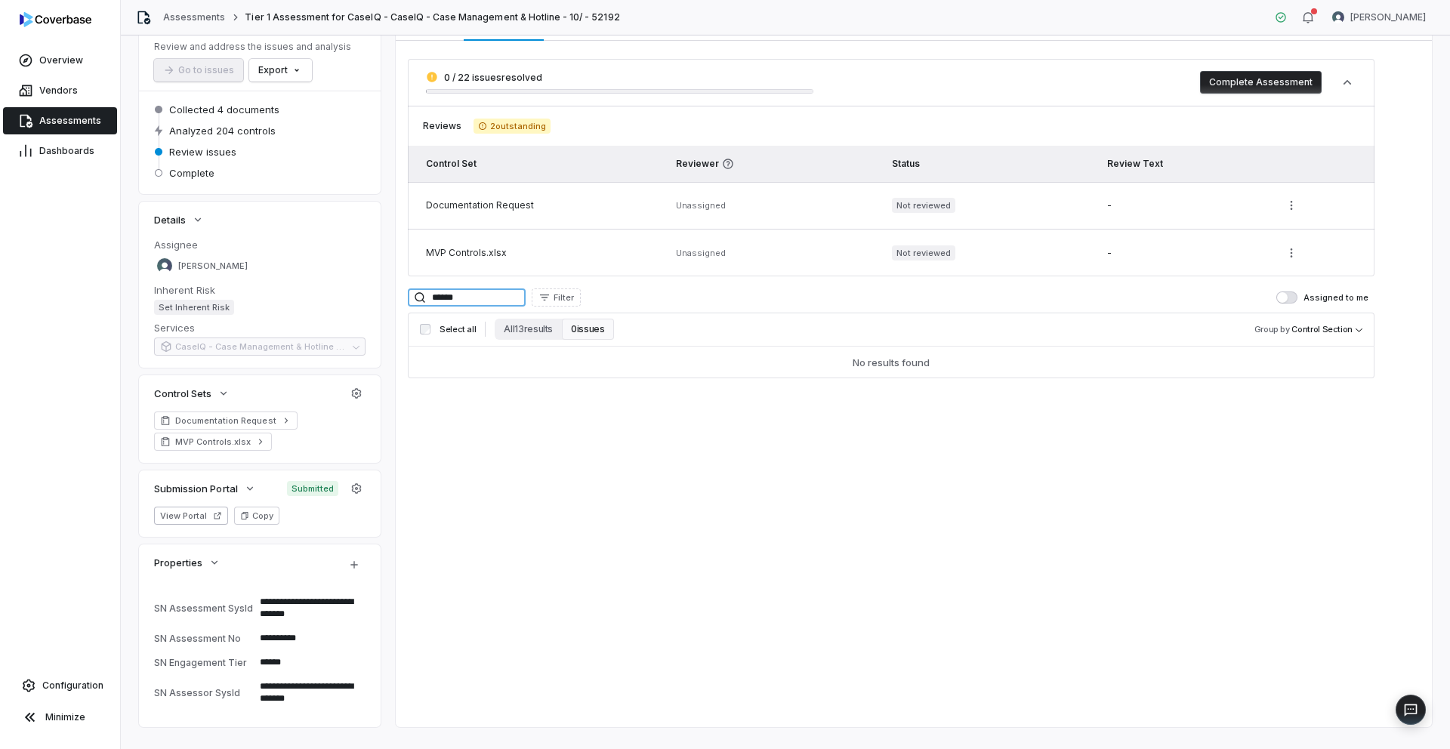
type input "******"
drag, startPoint x: 514, startPoint y: 291, endPoint x: 372, endPoint y: 278, distance: 142.6
click at [369, 277] on div "**********" at bounding box center [785, 369] width 1293 height 717
click at [474, 301] on input "******" at bounding box center [467, 297] width 118 height 18
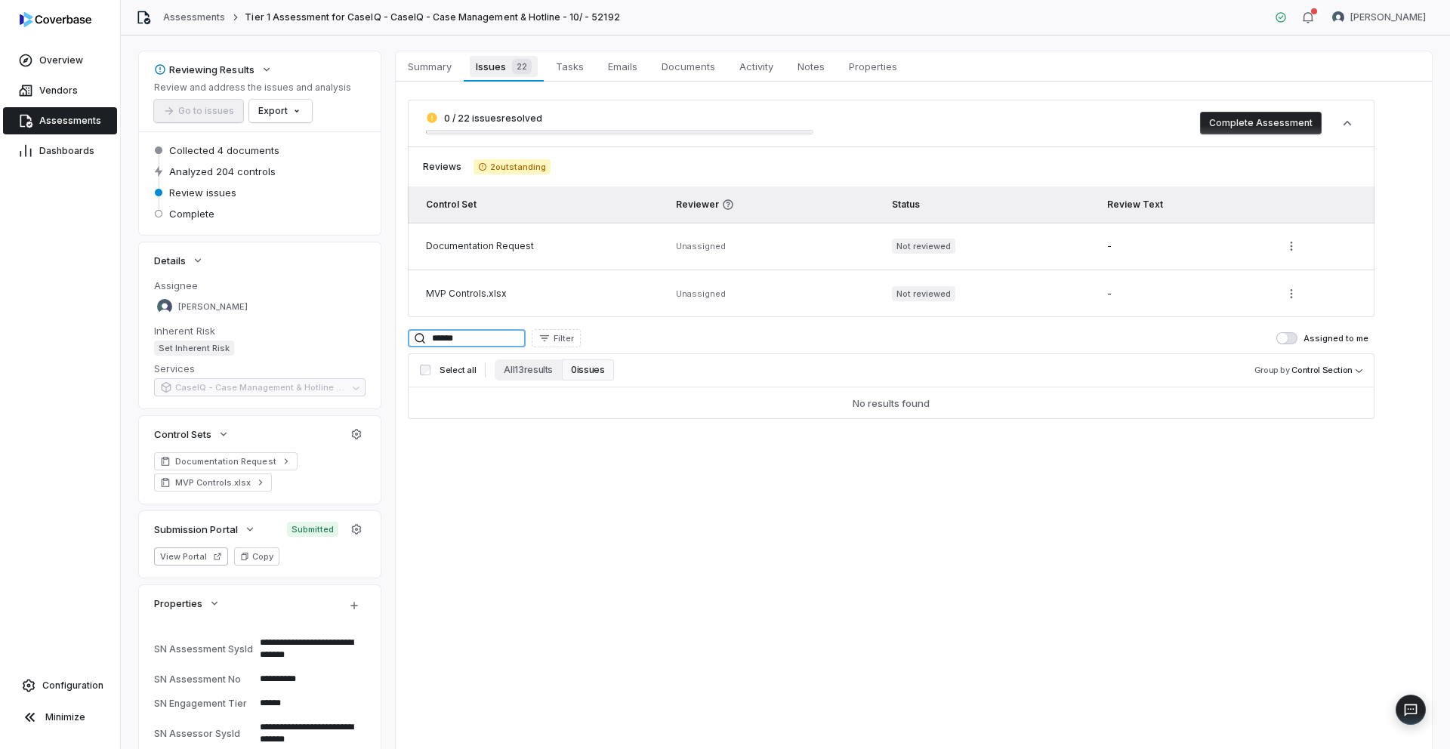
scroll to position [0, 0]
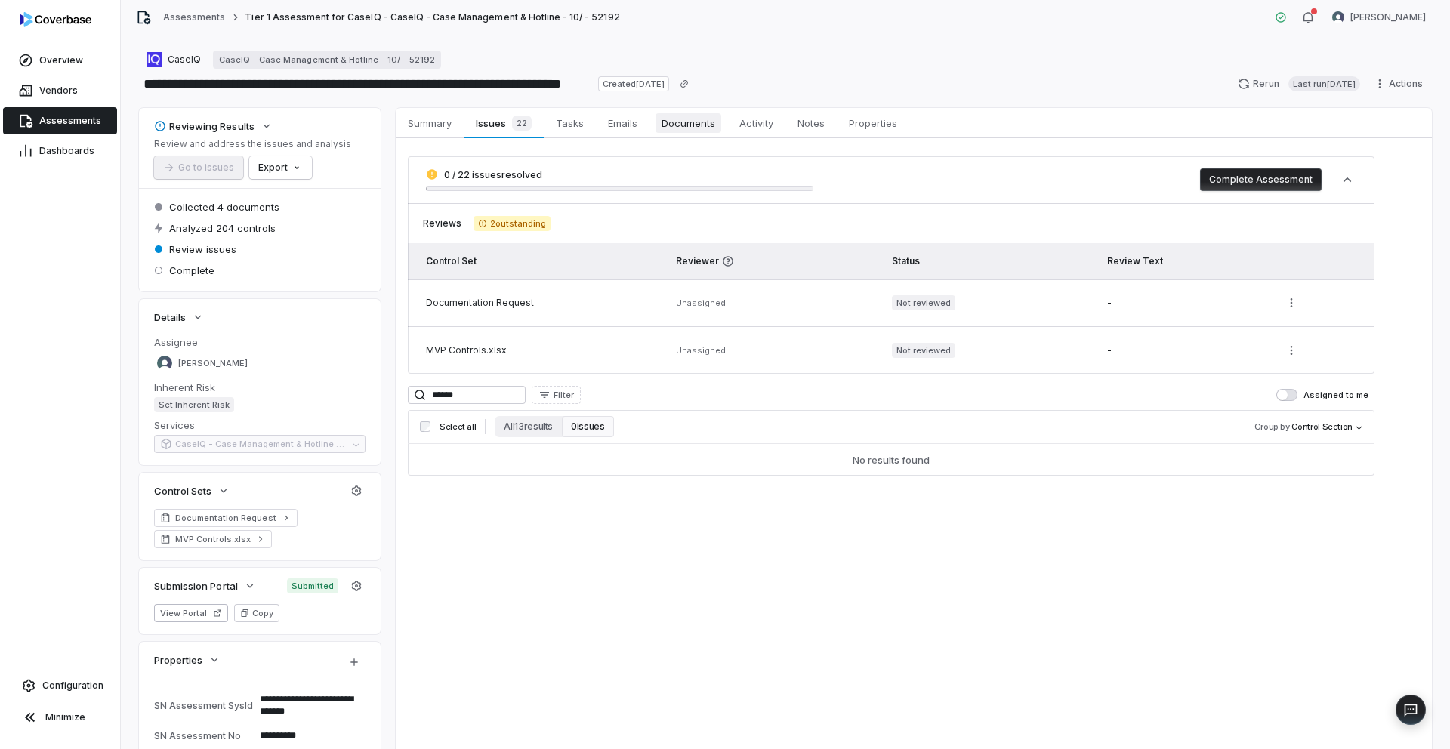
click at [701, 126] on span "Documents" at bounding box center [689, 123] width 66 height 20
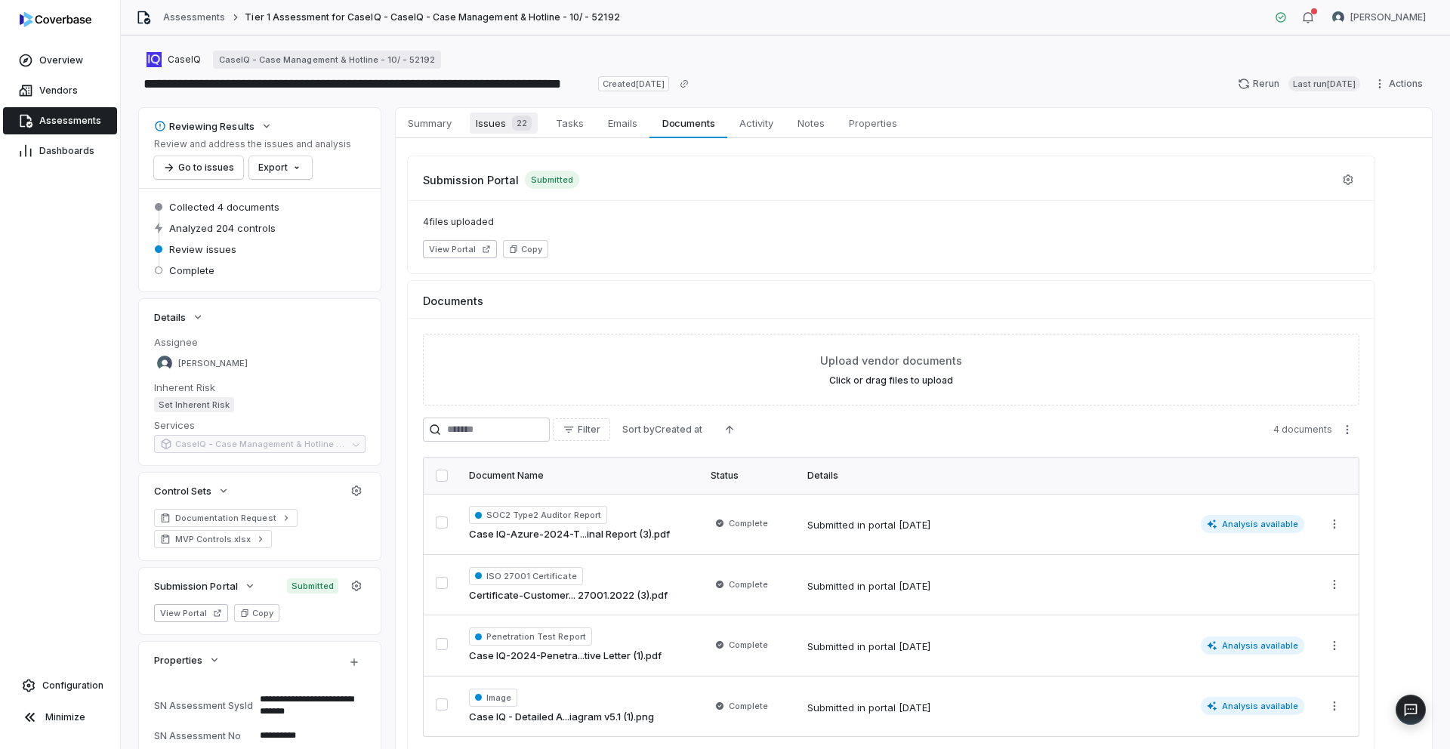
click at [486, 122] on span "Issues 22" at bounding box center [504, 123] width 68 height 21
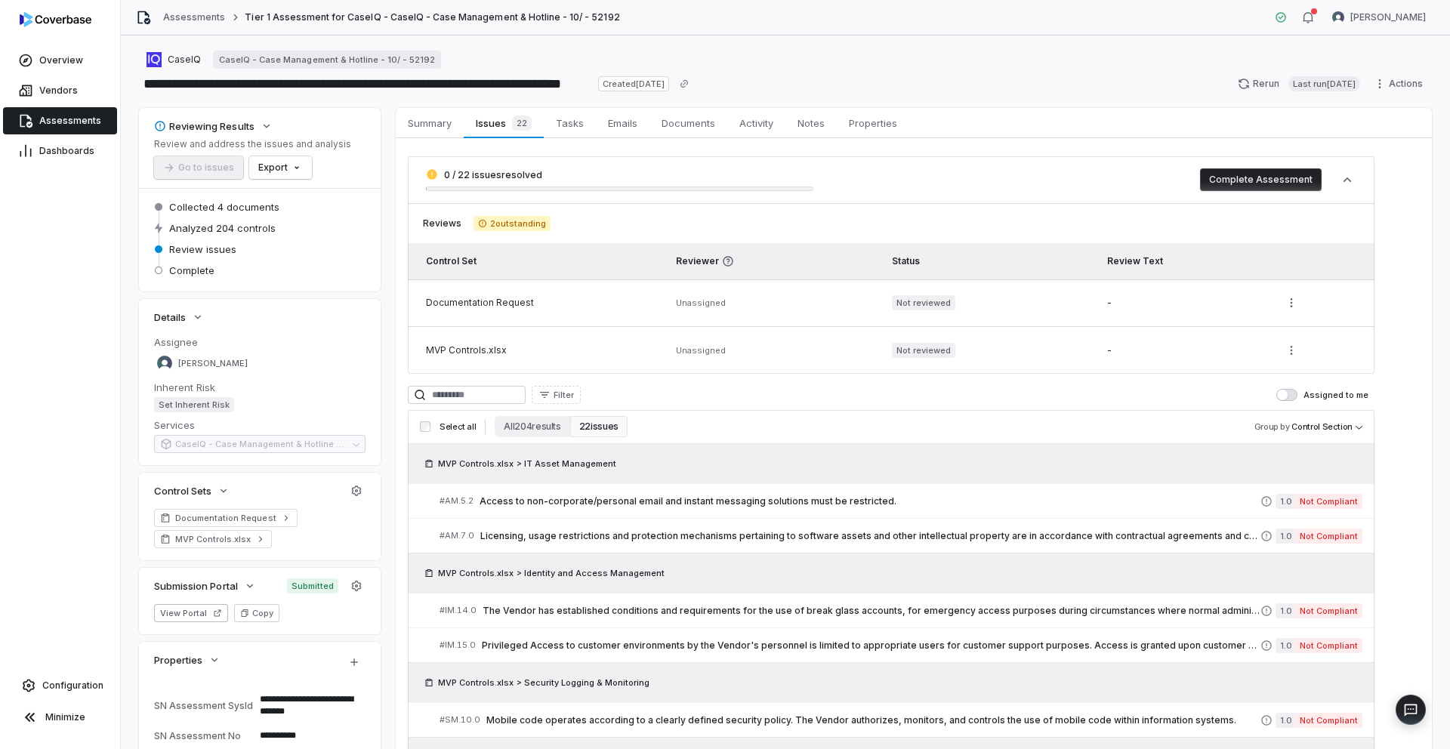
type textarea "*"
